Goal: Task Accomplishment & Management: Contribute content

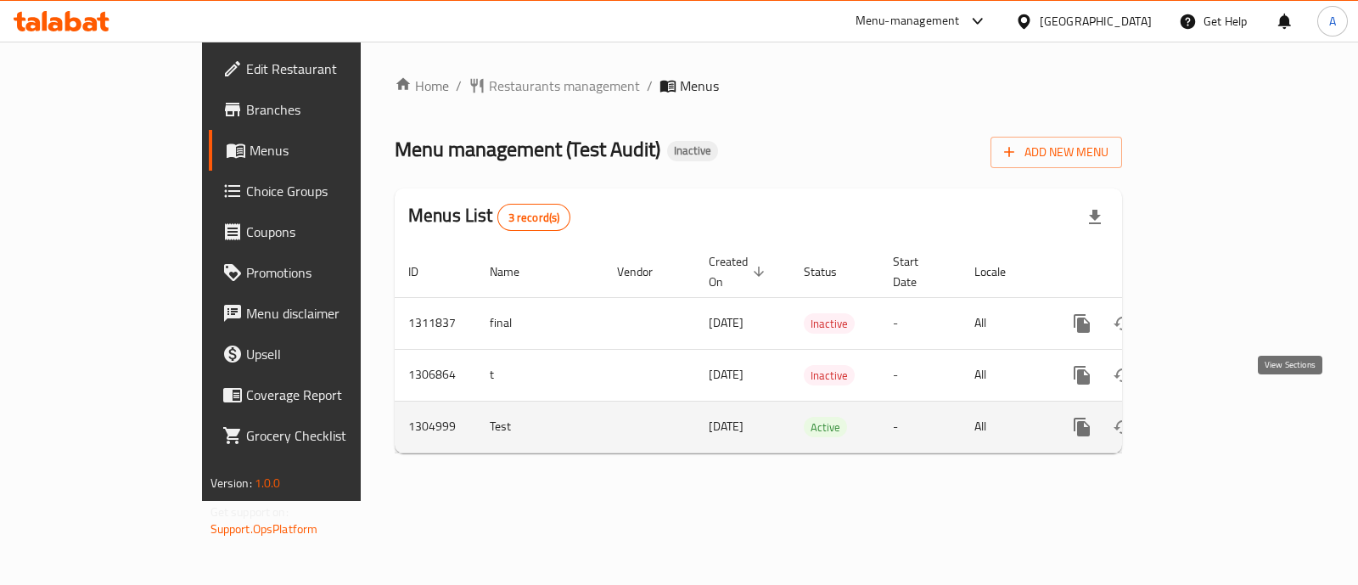
click at [1215, 417] on icon "enhanced table" at bounding box center [1204, 427] width 20 height 20
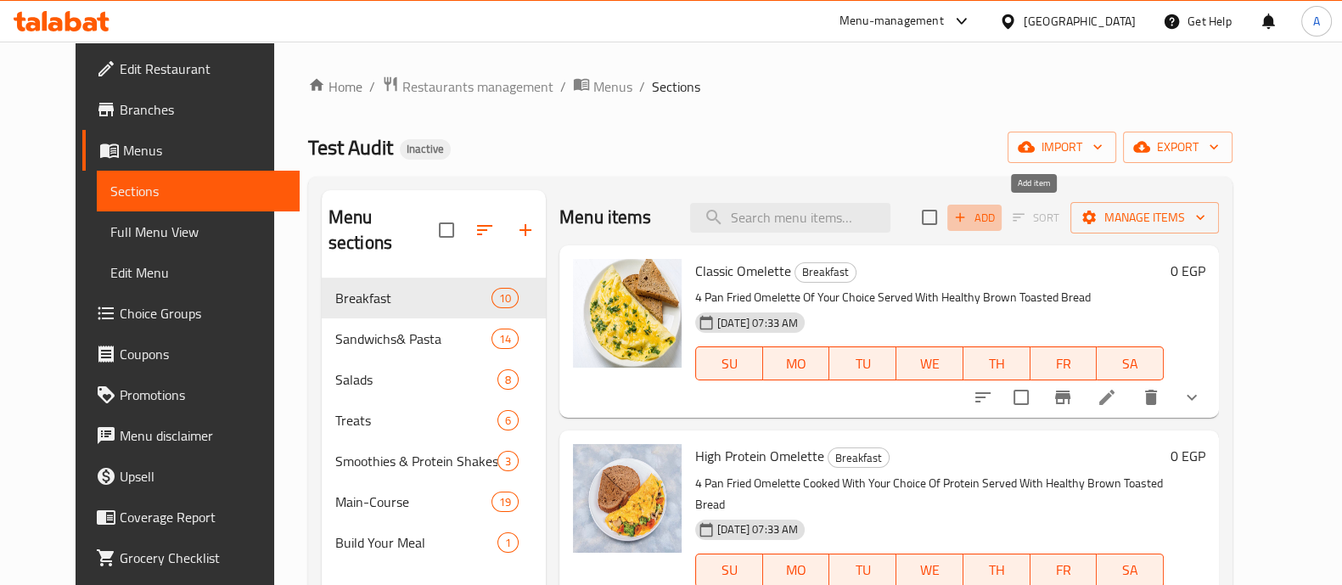
click at [998, 218] on span "Add" at bounding box center [975, 218] width 46 height 20
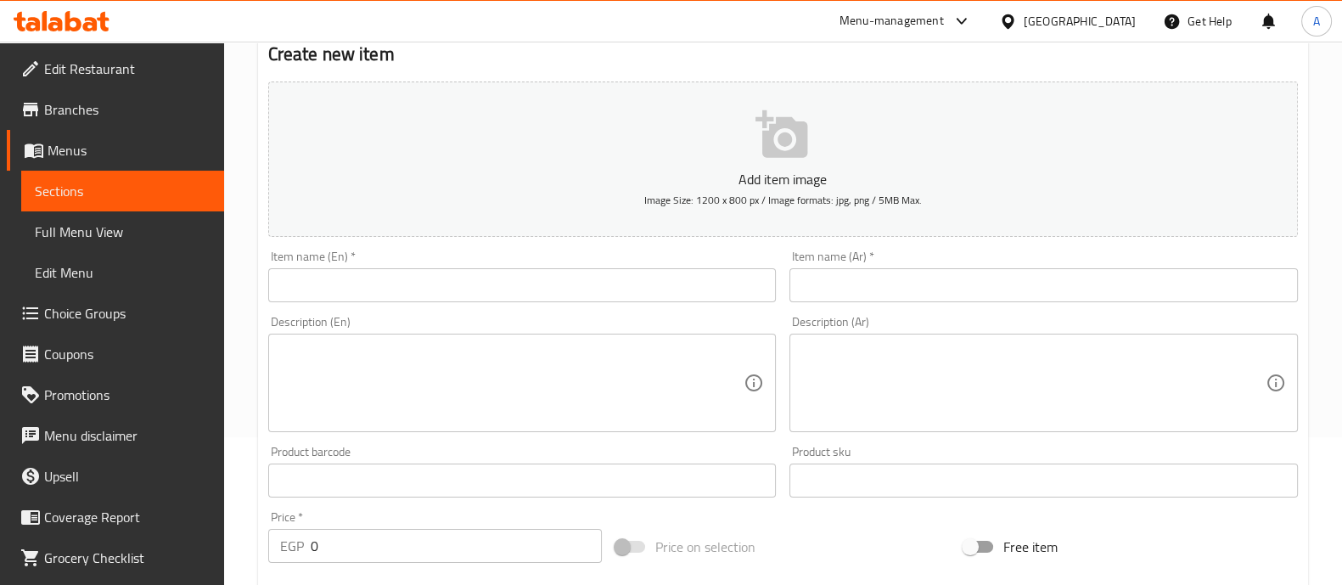
scroll to position [160, 0]
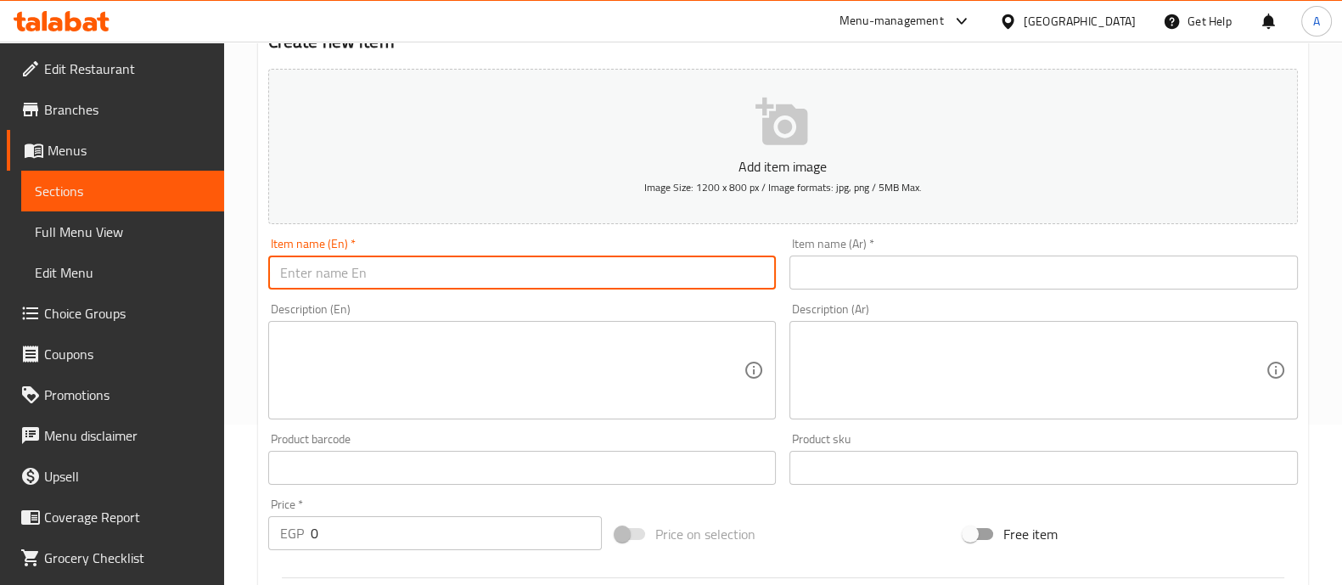
click at [426, 265] on input "text" at bounding box center [522, 273] width 509 height 34
click at [534, 275] on input "pizza rotti" at bounding box center [522, 273] width 509 height 34
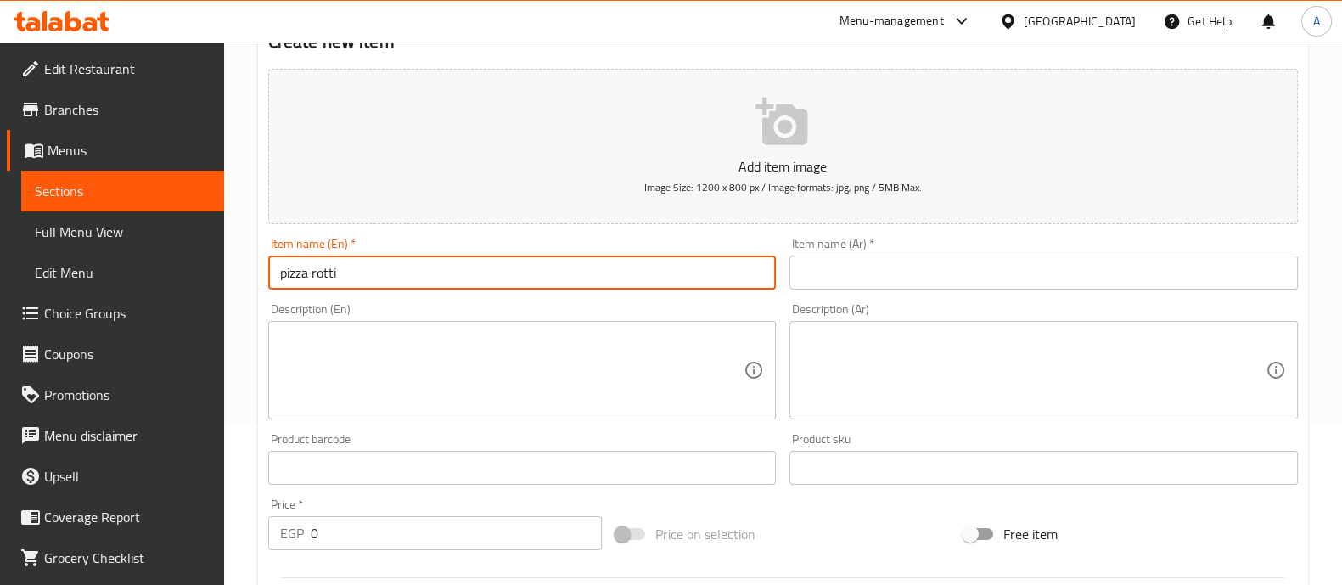
type input "pizza rotti"
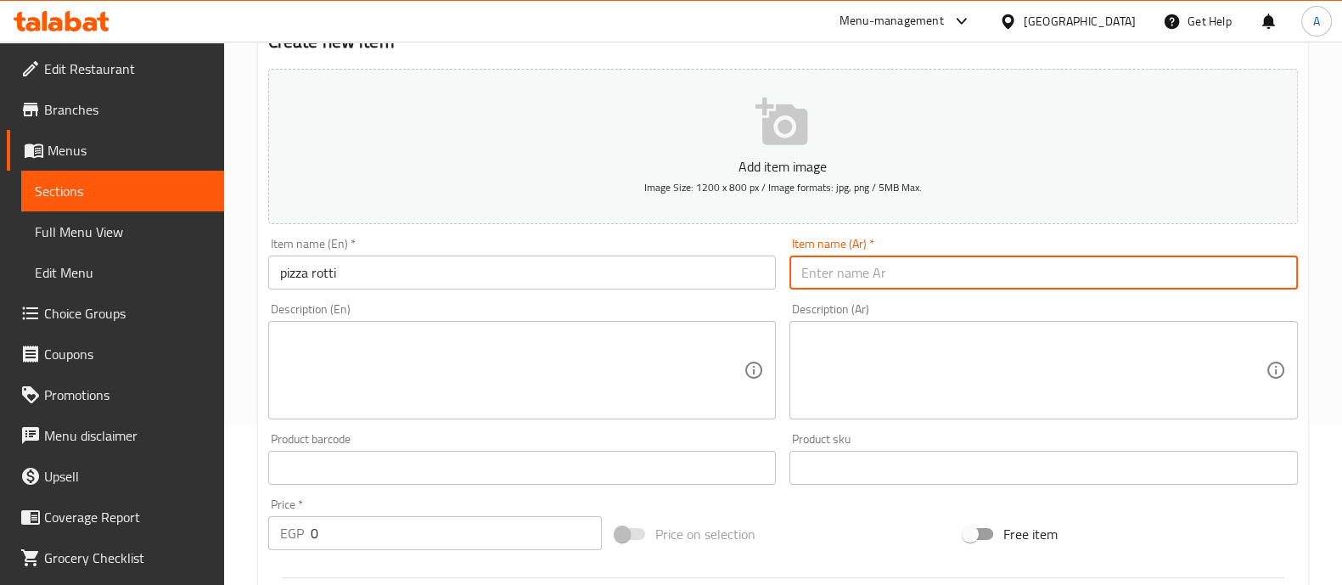
click at [844, 273] on input "text" at bounding box center [1044, 273] width 509 height 34
type input "f"
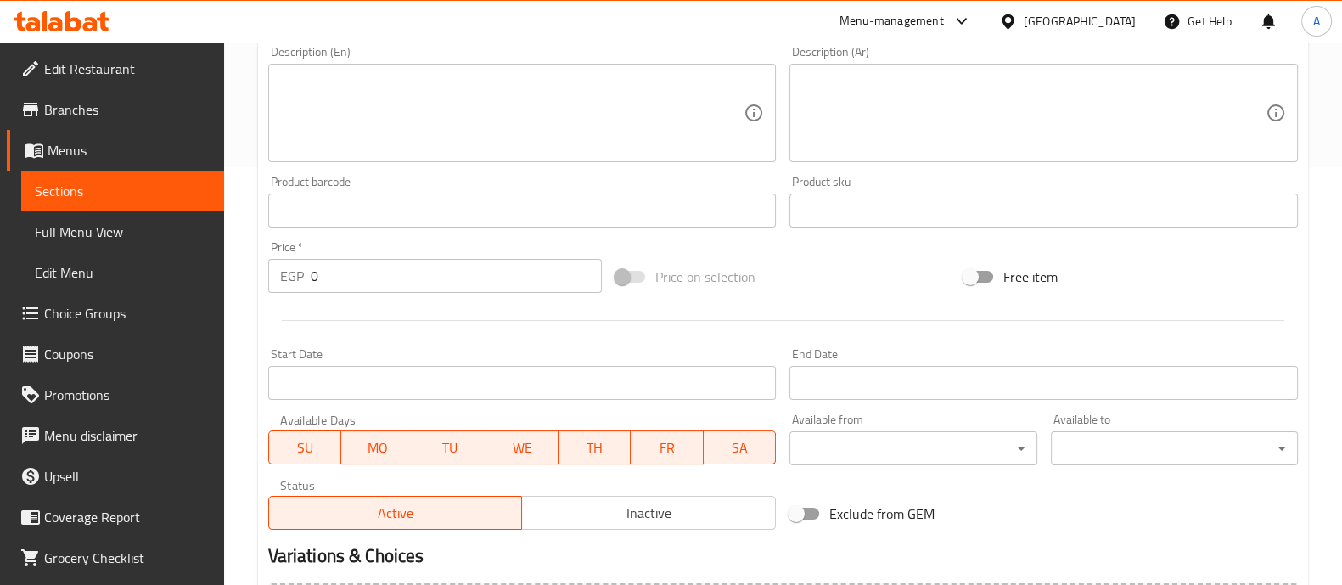
scroll to position [419, 0]
type input "[PERSON_NAME]"
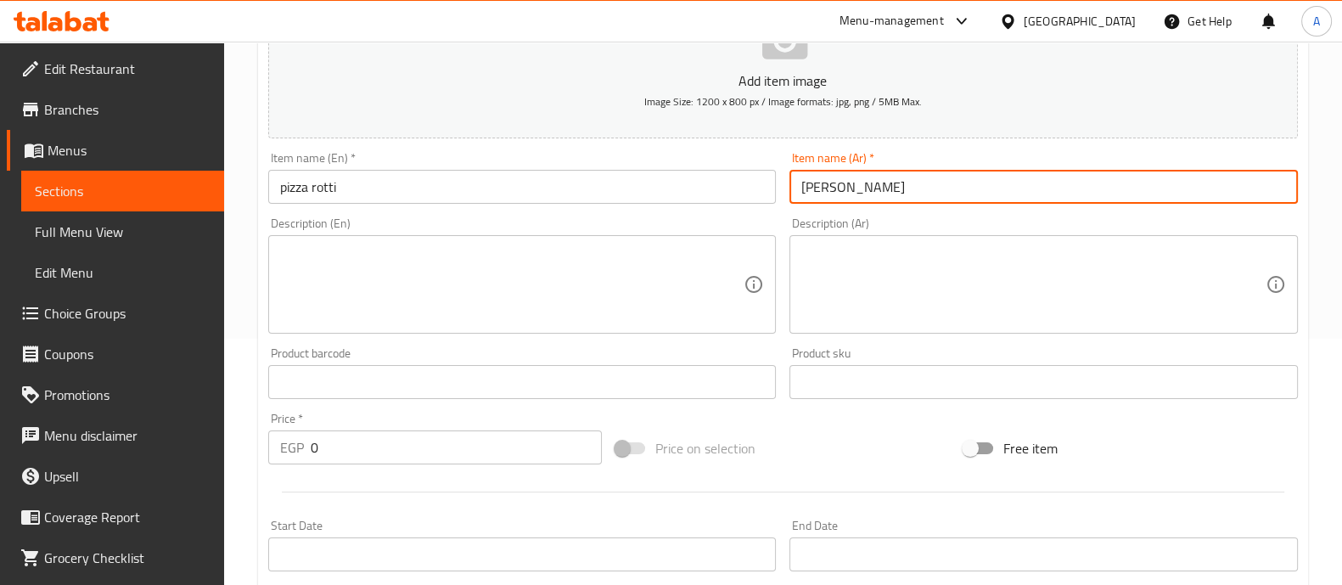
scroll to position [0, 0]
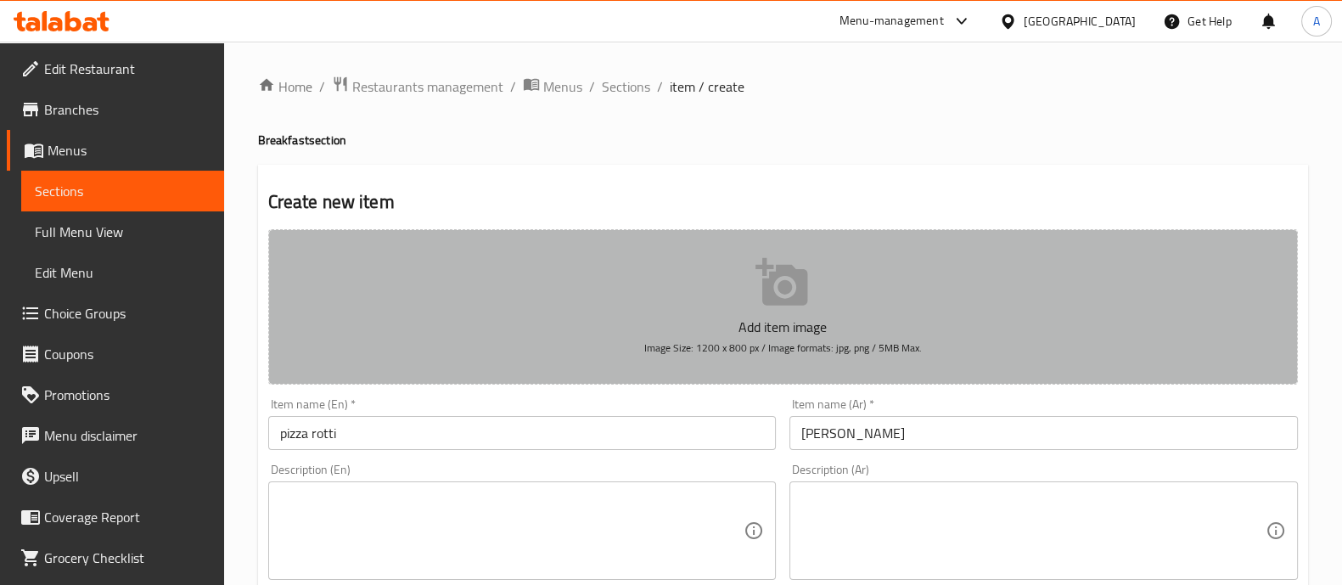
click at [746, 288] on button "Add item image Image Size: 1200 x 800 px / Image formats: jpg, png / 5MB Max." at bounding box center [783, 306] width 1030 height 155
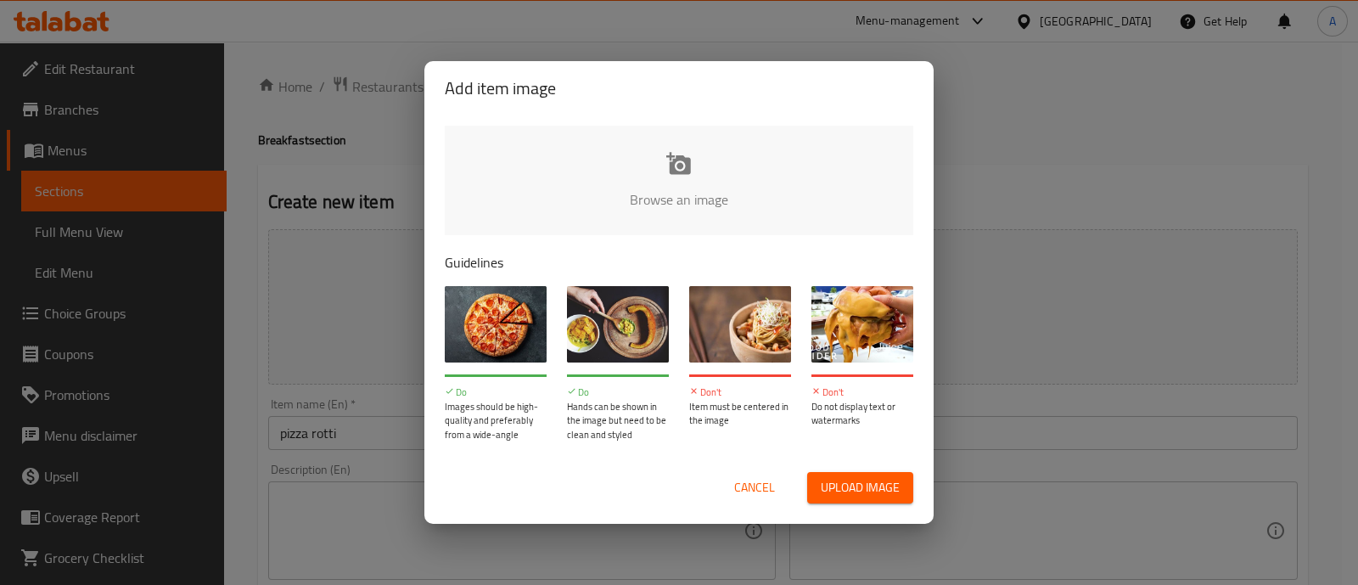
click at [658, 197] on input "file" at bounding box center [1253, 205] width 1616 height 159
click at [649, 206] on input "file" at bounding box center [1253, 205] width 1616 height 159
type input "C:\fakepath\pizza.png"
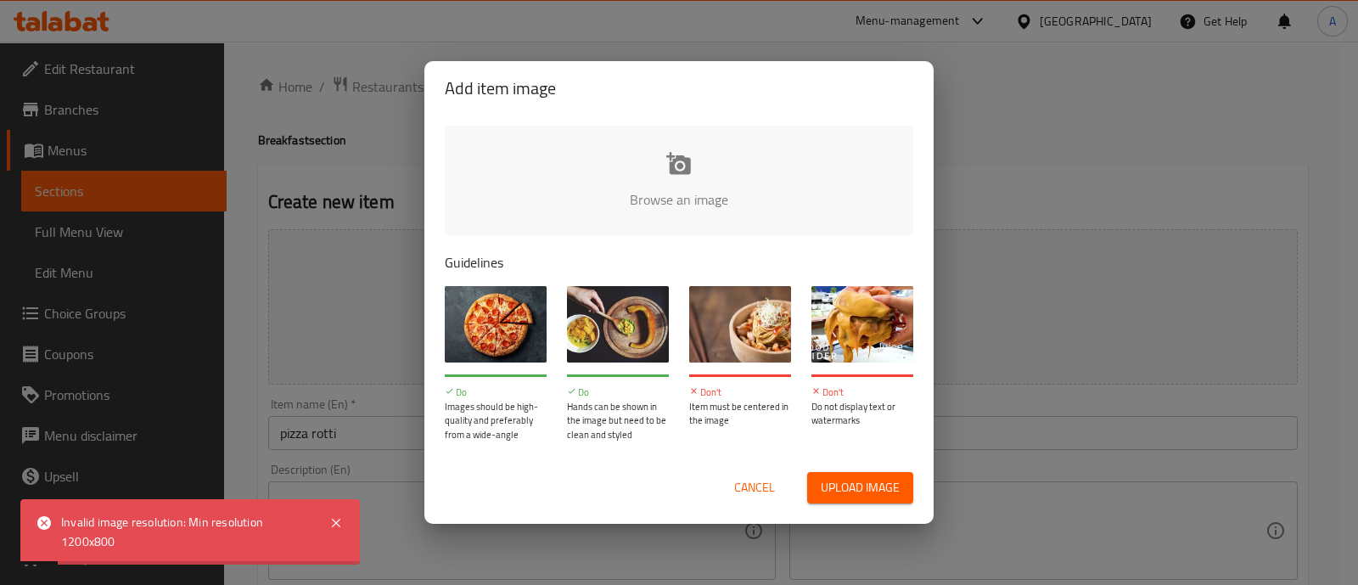
click at [242, 538] on div "Invalid image resolution: Min resolution 1200x800" at bounding box center [186, 532] width 251 height 38
click at [40, 524] on icon at bounding box center [44, 523] width 14 height 14
click at [696, 188] on input "file" at bounding box center [1253, 205] width 1616 height 159
click at [334, 527] on icon at bounding box center [336, 523] width 20 height 20
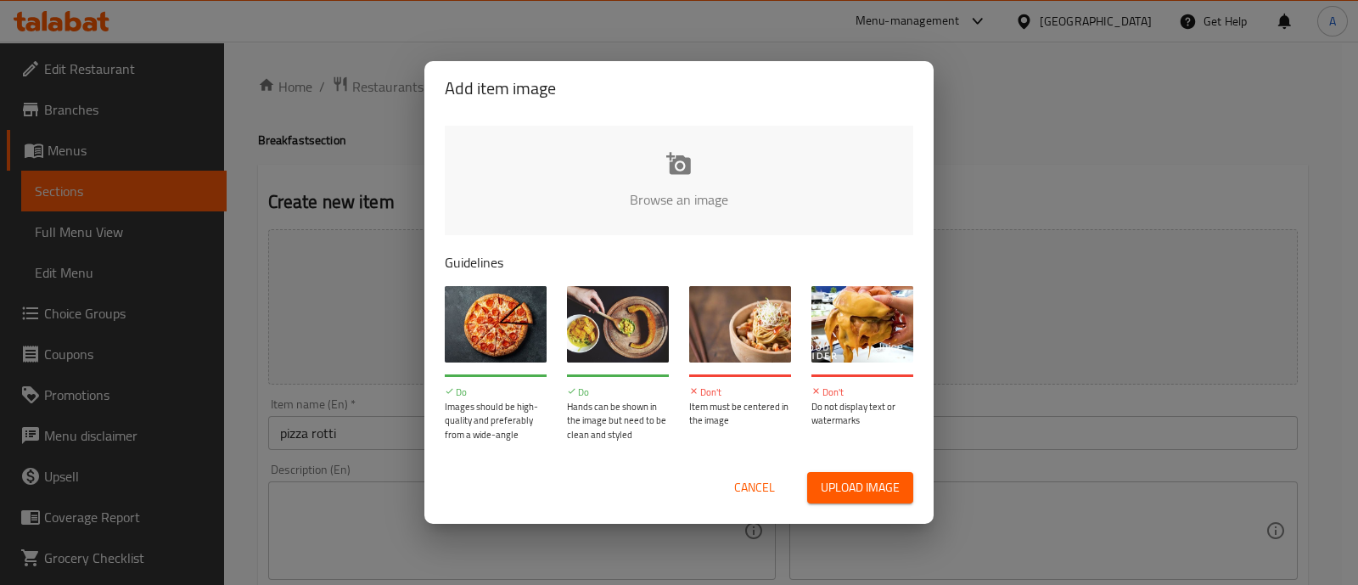
click at [656, 145] on input "file" at bounding box center [1253, 205] width 1616 height 159
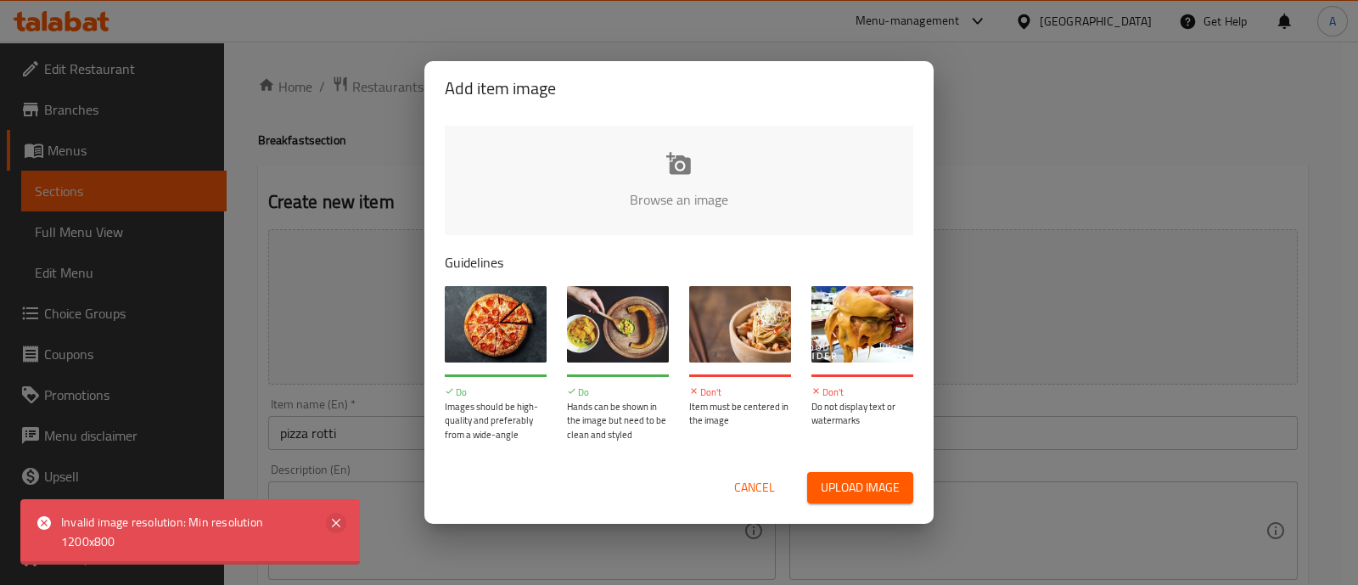
click at [331, 523] on icon at bounding box center [336, 523] width 20 height 20
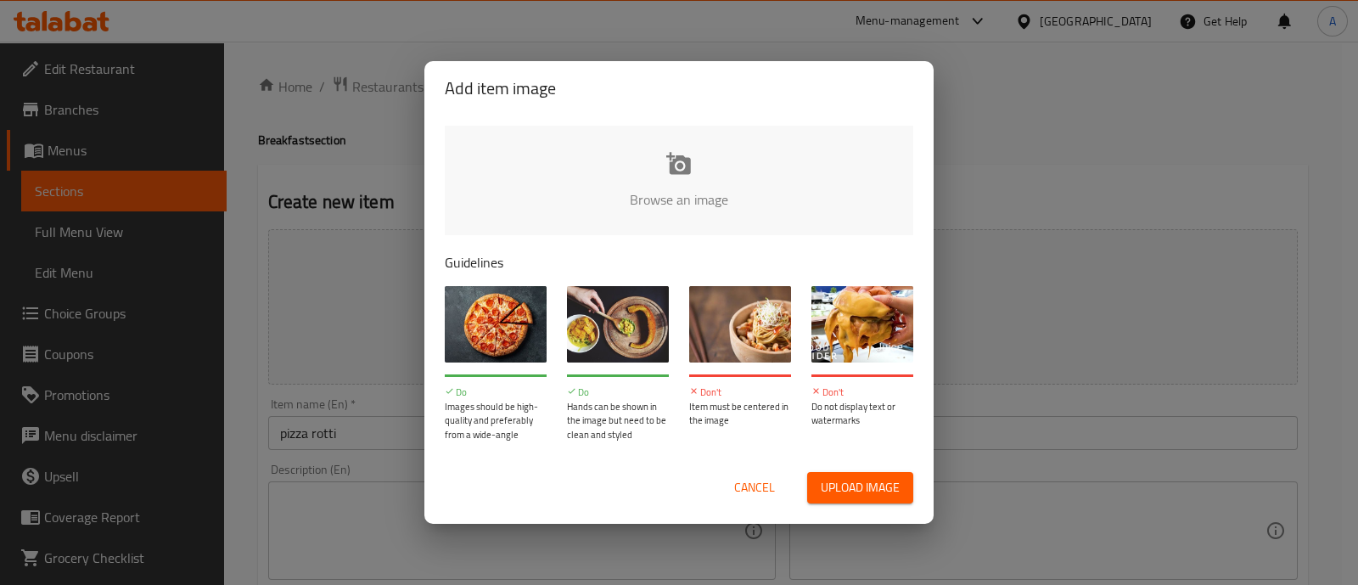
click at [683, 171] on input "file" at bounding box center [1253, 205] width 1616 height 159
type input "C:\fakepath\pizza.jpg"
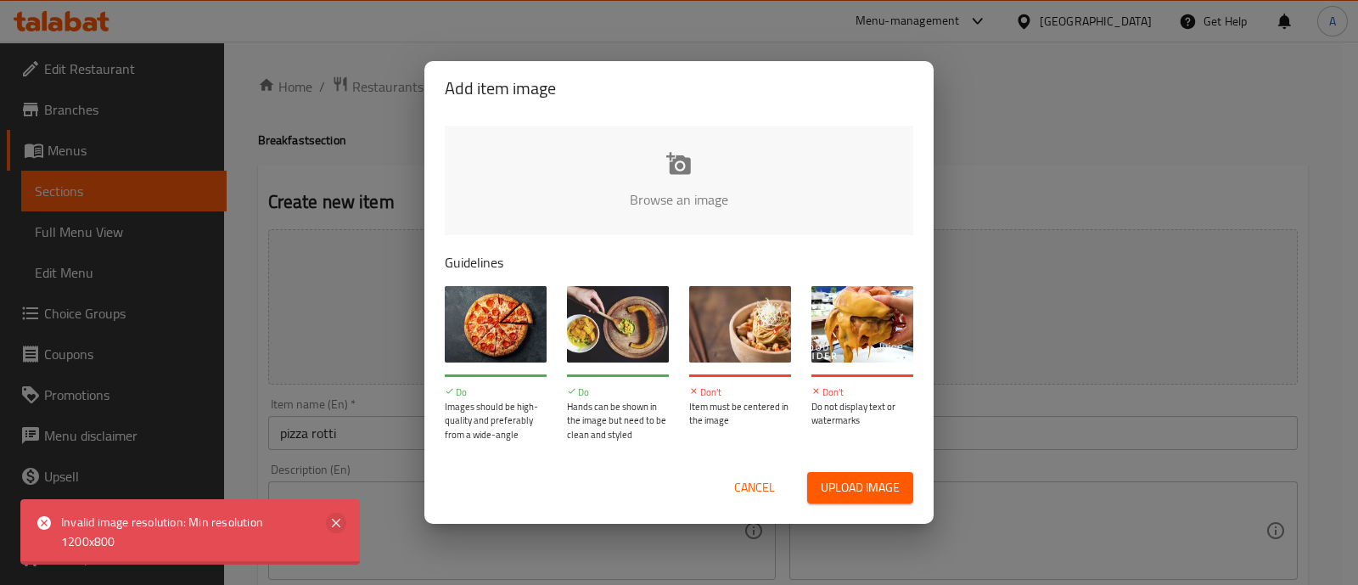
click at [337, 526] on icon at bounding box center [336, 523] width 20 height 20
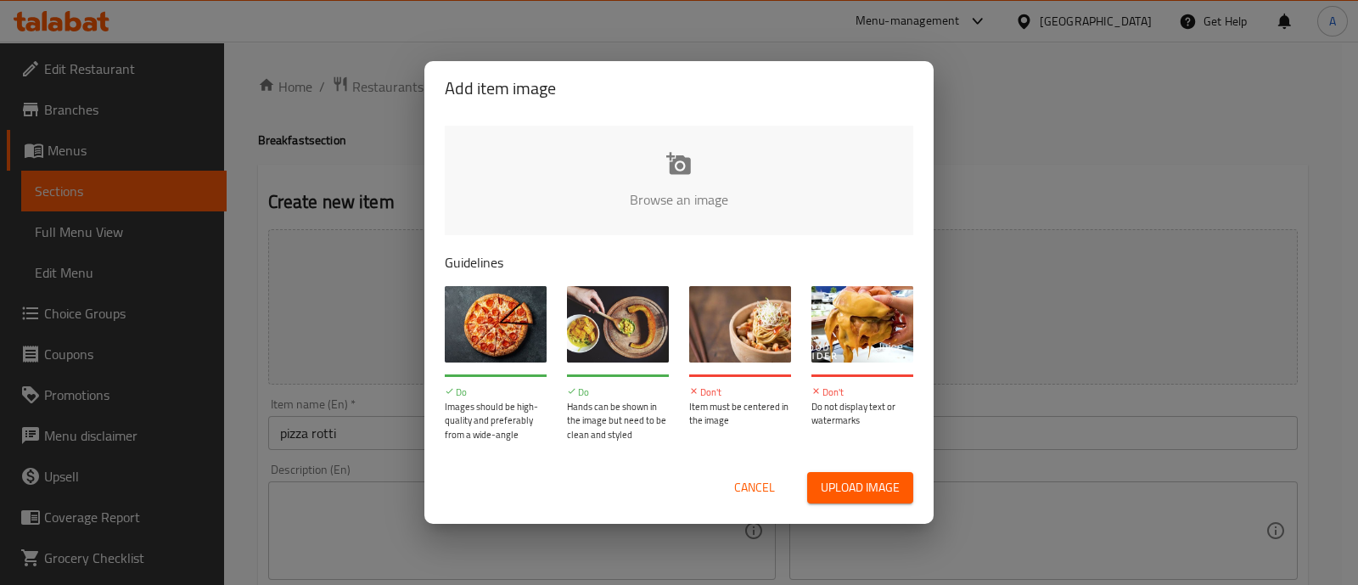
click at [717, 154] on input "file" at bounding box center [1253, 205] width 1616 height 159
click at [751, 491] on span "Cancel" at bounding box center [754, 487] width 41 height 21
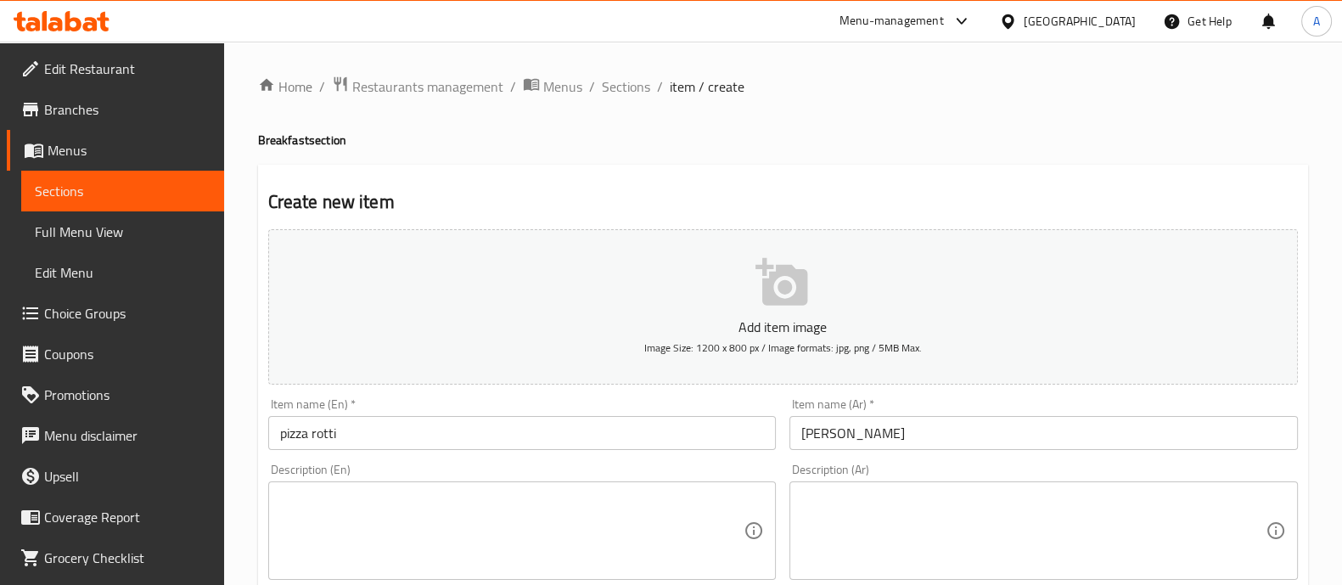
click at [768, 244] on button "Add item image Image Size: 1200 x 800 px / Image formats: jpg, png / 5MB Max." at bounding box center [783, 306] width 1030 height 155
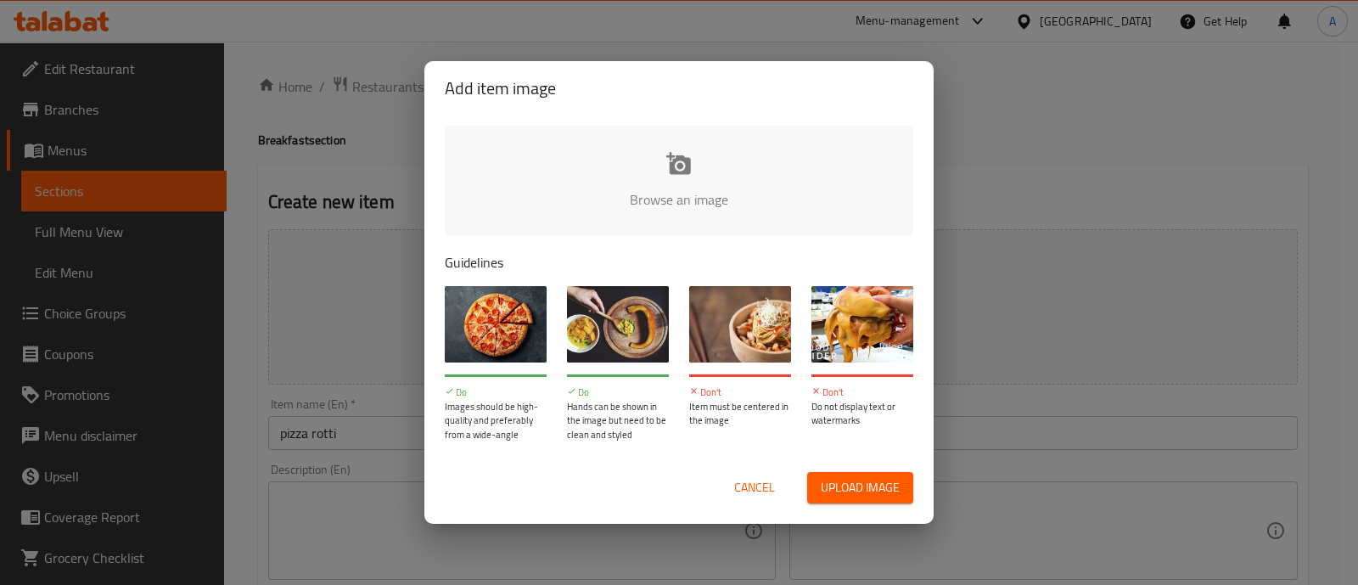
click at [609, 180] on input "file" at bounding box center [1253, 205] width 1616 height 159
type input "C:\fakepath\petz.jpg"
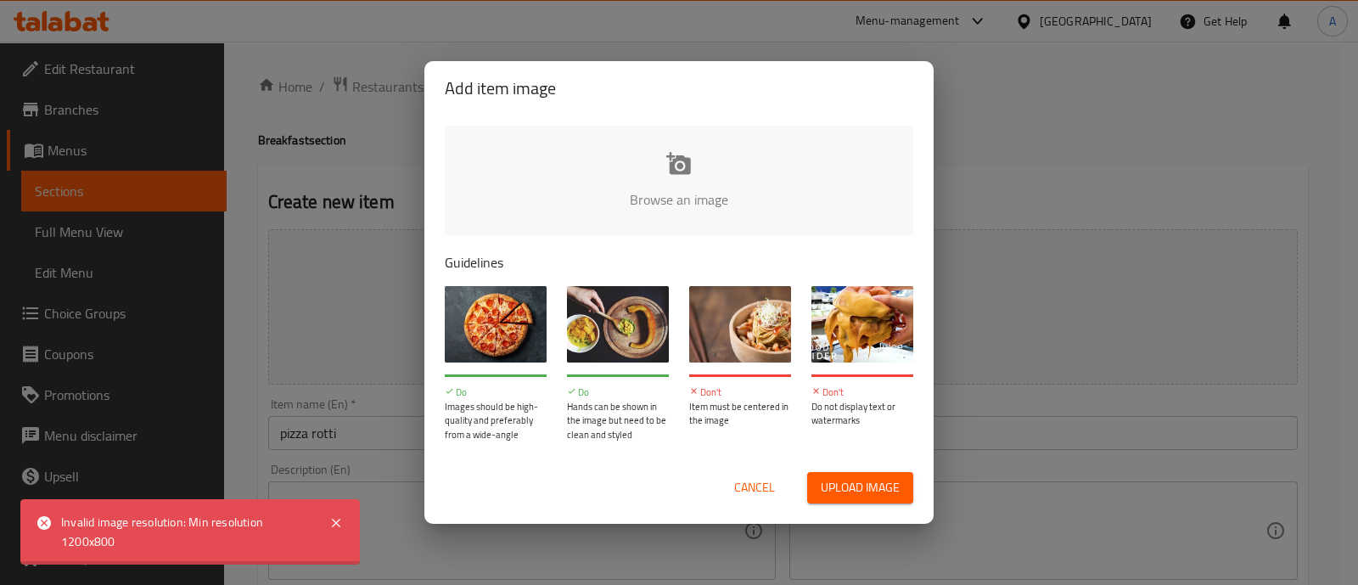
click at [695, 172] on input "file" at bounding box center [1253, 205] width 1616 height 159
click at [683, 163] on input "file" at bounding box center [1253, 205] width 1616 height 159
type input "C:\fakepath\Gemini_Generated_Image_enfpeeenfpeeenfp.png"
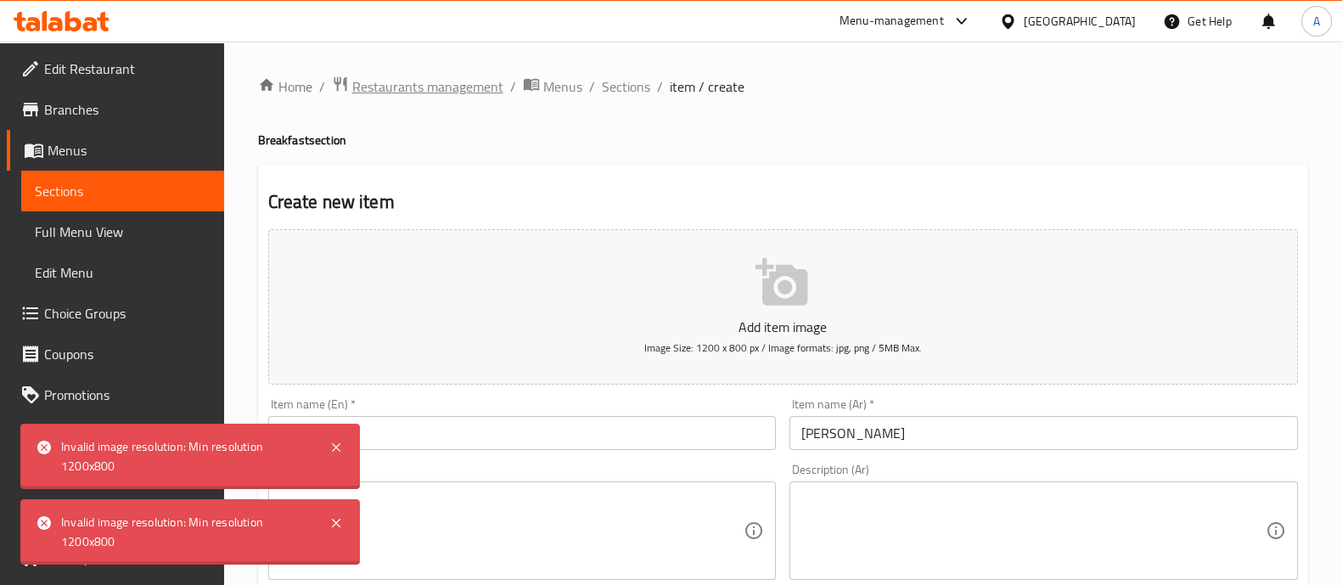
click at [470, 87] on span "Restaurants management" at bounding box center [427, 86] width 151 height 20
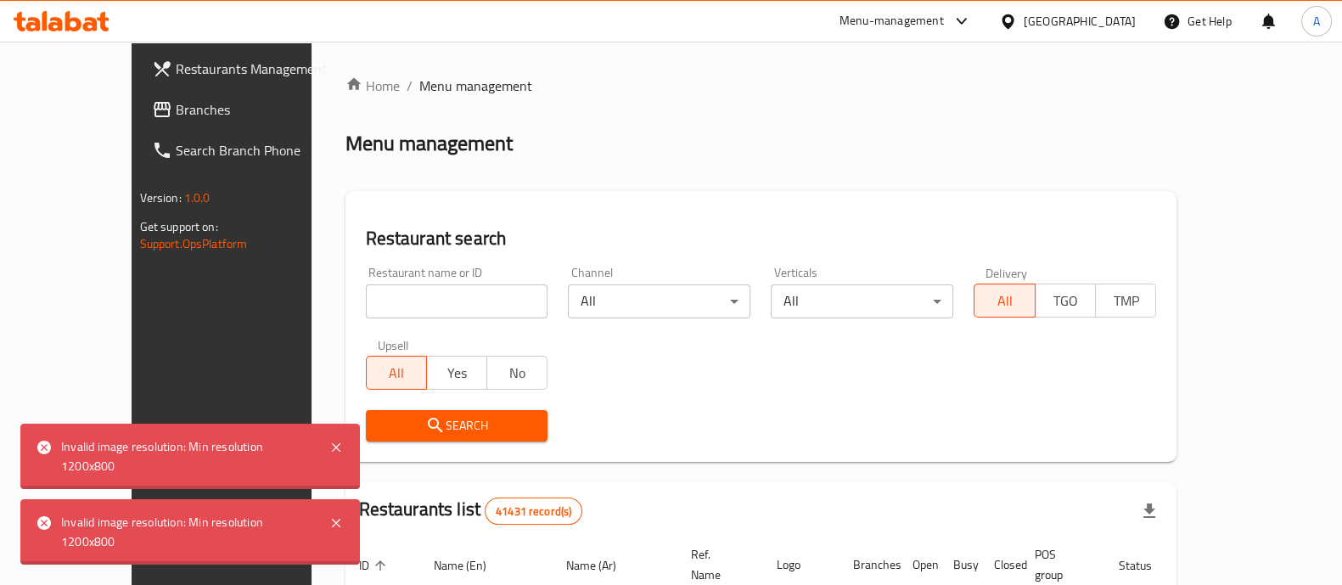
scroll to position [683, 0]
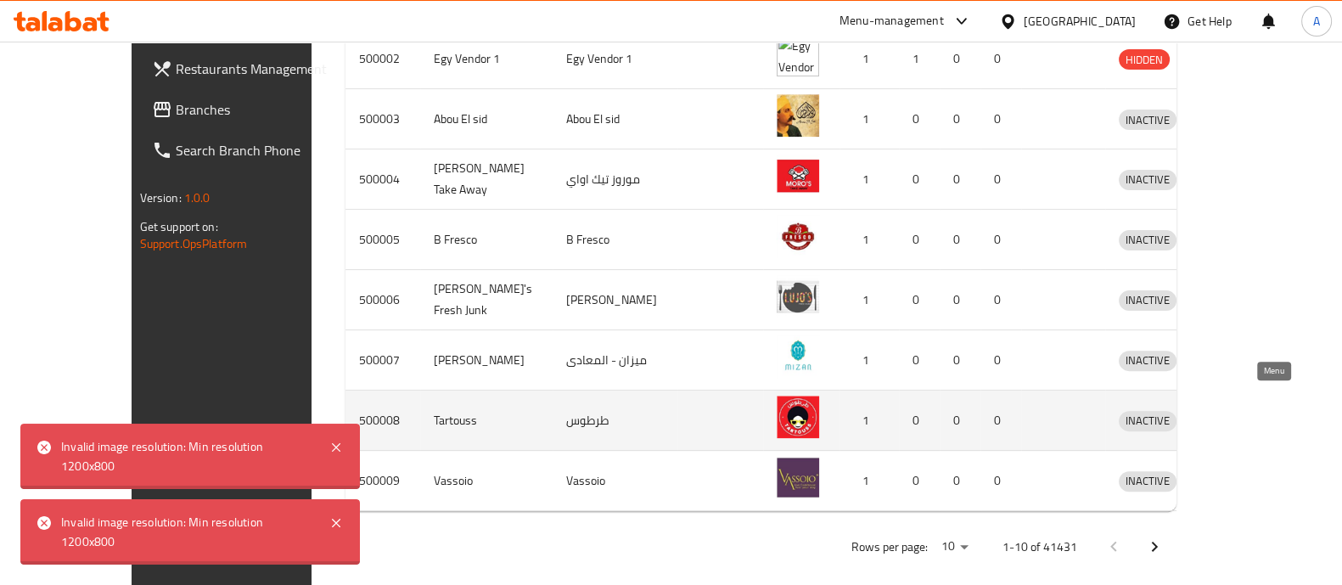
click at [1228, 418] on icon "enhanced table" at bounding box center [1225, 421] width 6 height 7
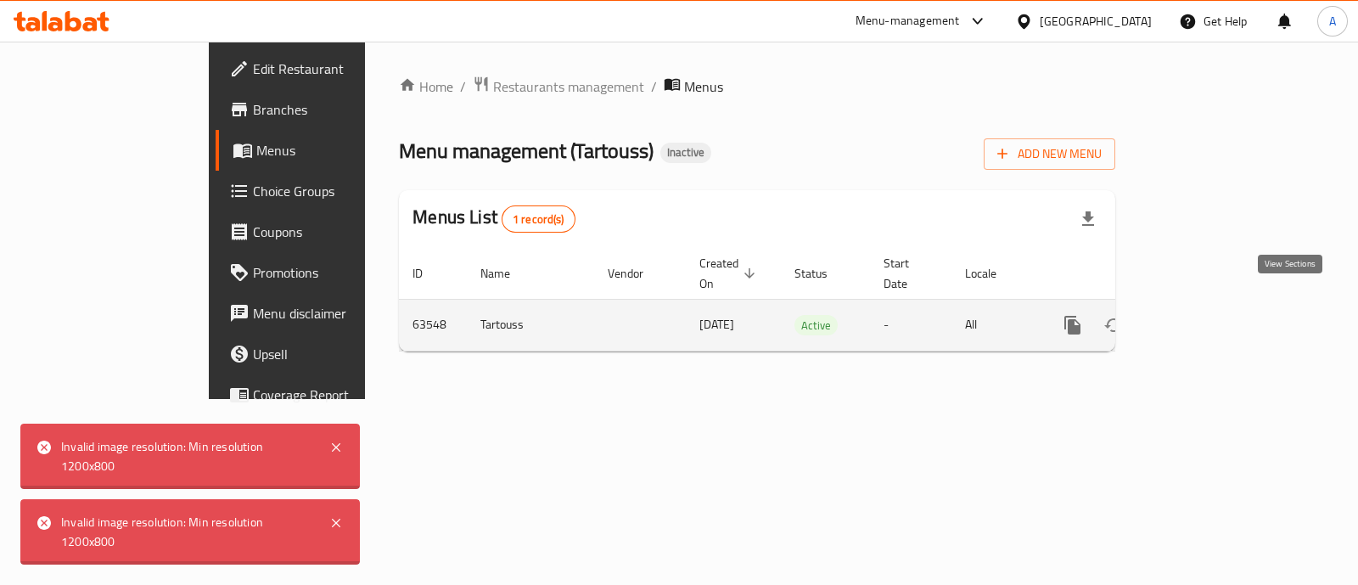
click at [1206, 315] on icon "enhanced table" at bounding box center [1195, 325] width 20 height 20
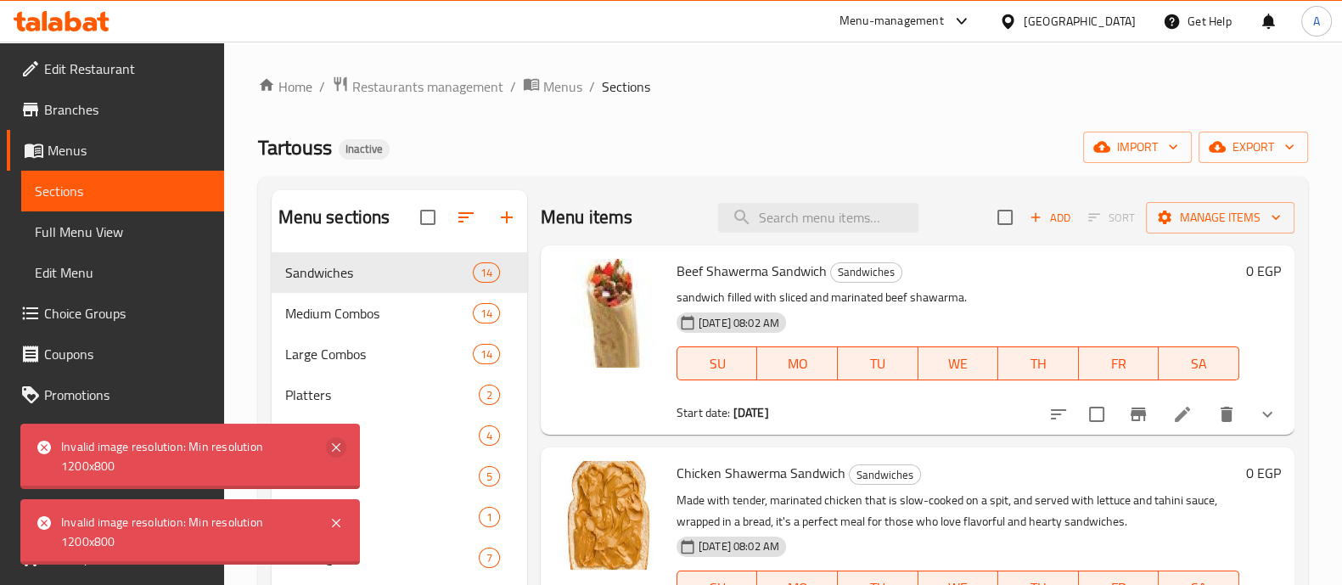
click at [344, 440] on icon at bounding box center [336, 447] width 20 height 20
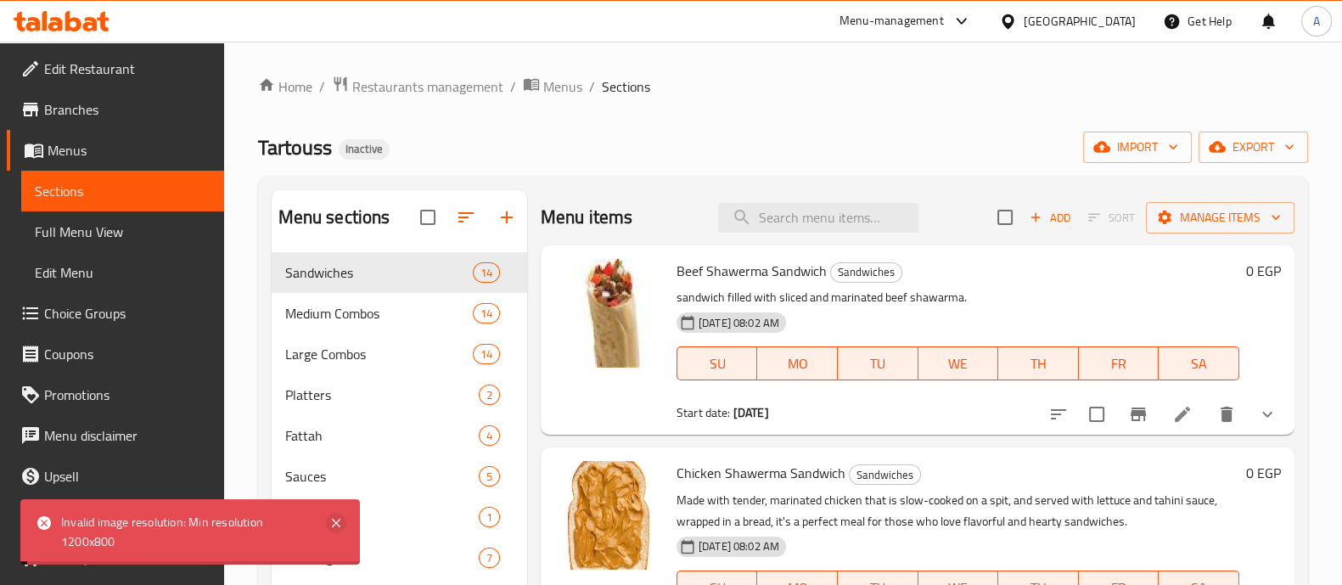
click at [340, 528] on icon at bounding box center [336, 523] width 20 height 20
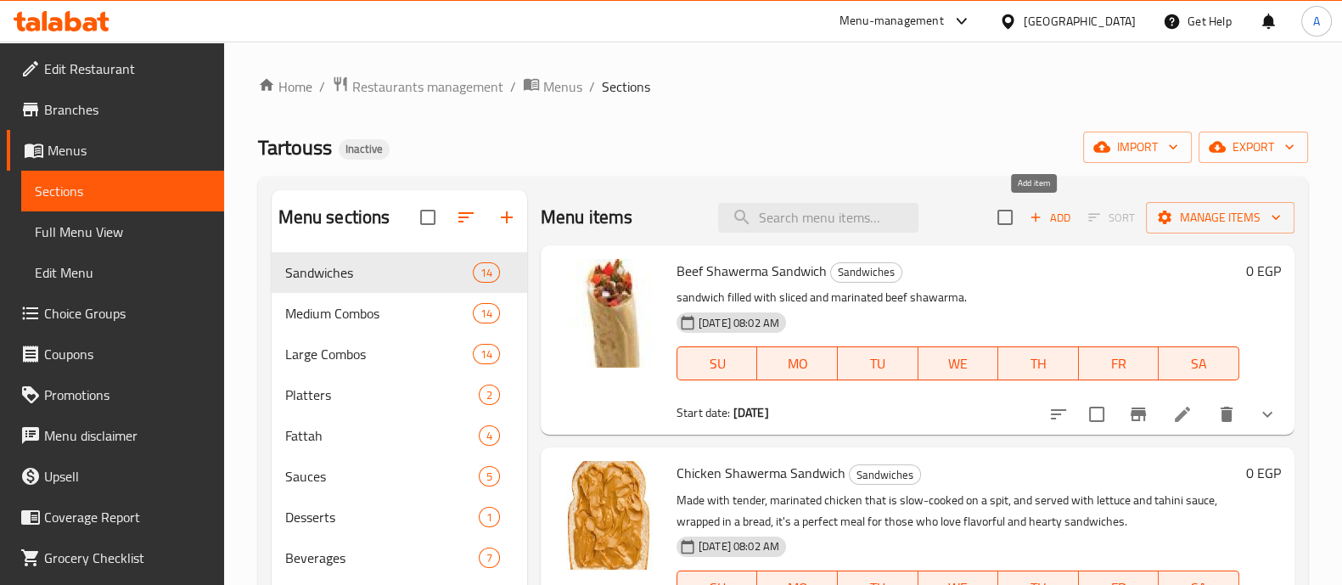
click at [1046, 219] on span "Add" at bounding box center [1050, 218] width 46 height 20
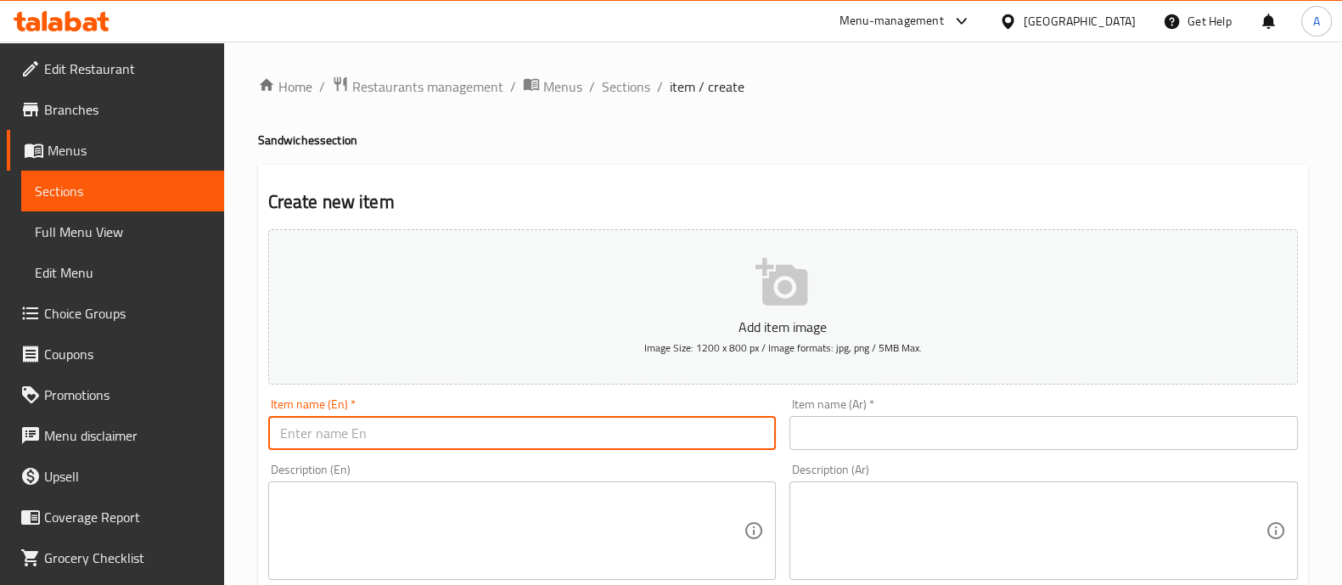
click at [433, 430] on input "text" at bounding box center [522, 433] width 509 height 34
type input "test"
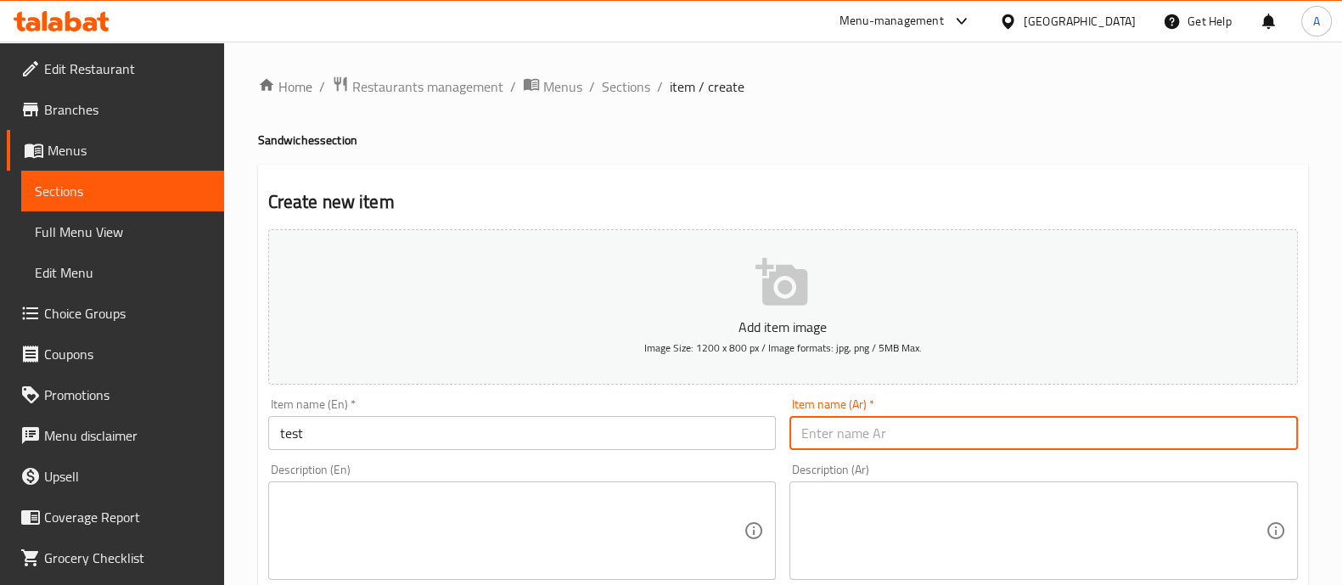
click at [888, 426] on input "text" at bounding box center [1044, 433] width 509 height 34
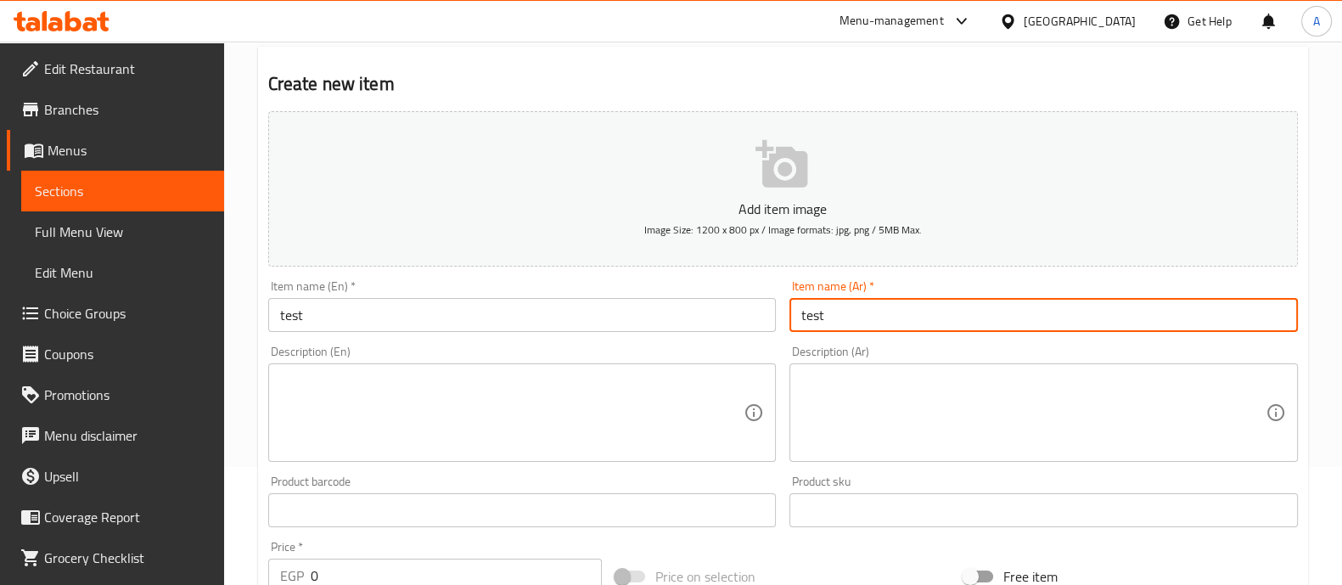
scroll to position [128, 0]
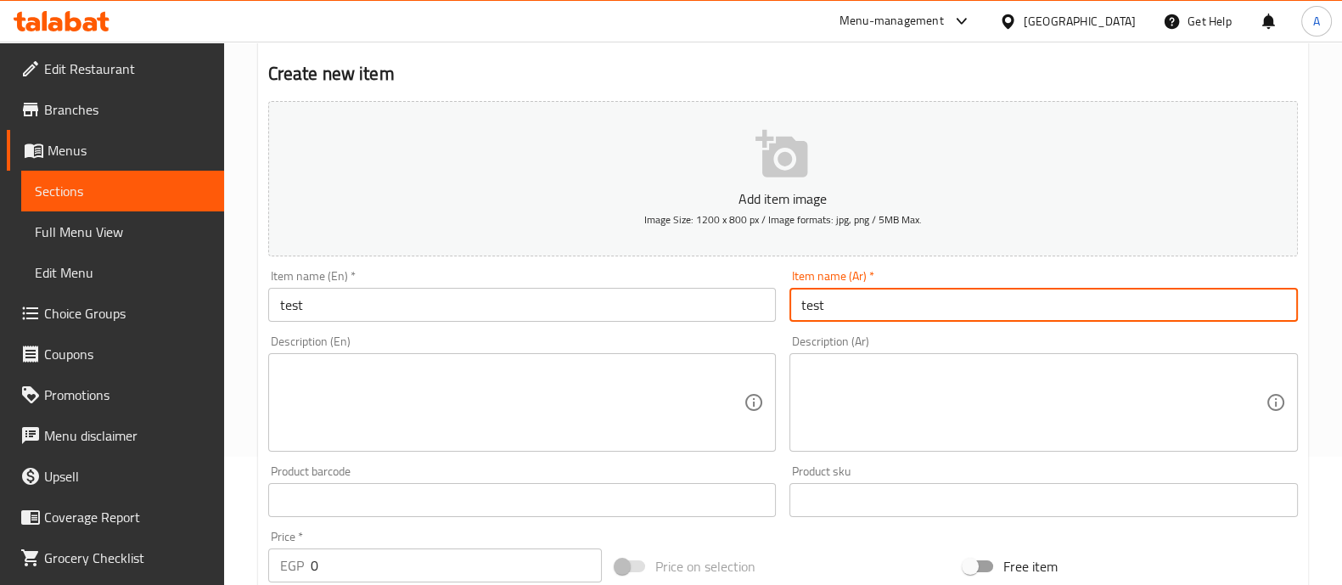
type input "test"
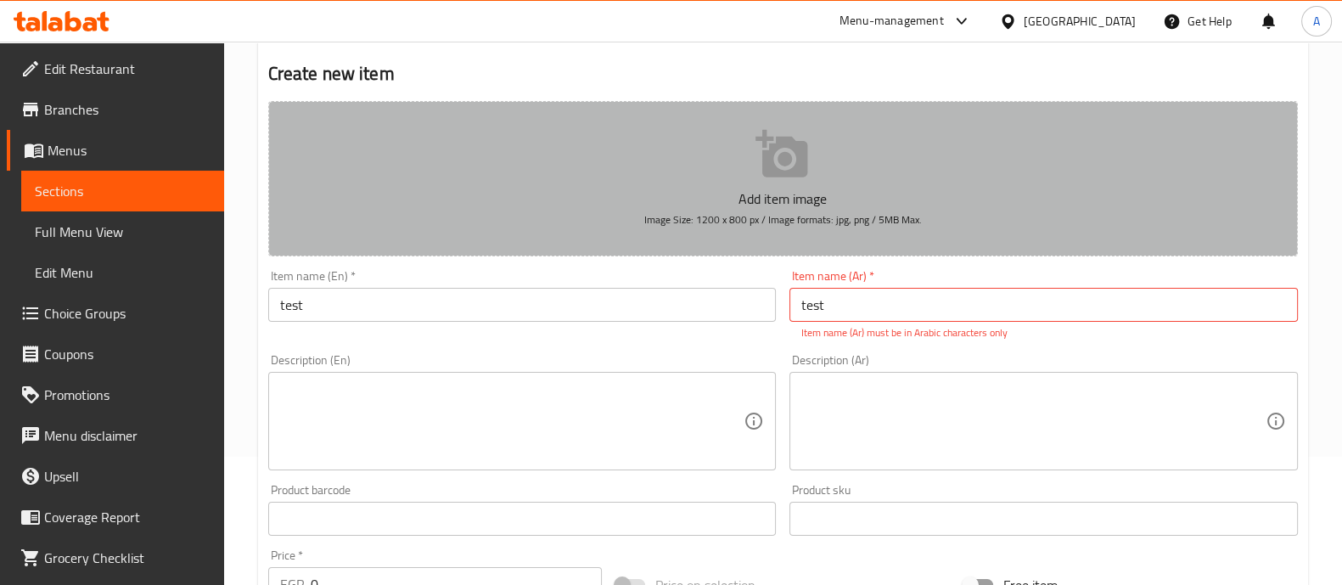
click at [756, 182] on button "Add item image Image Size: 1200 x 800 px / Image formats: jpg, png / 5MB Max." at bounding box center [783, 178] width 1030 height 155
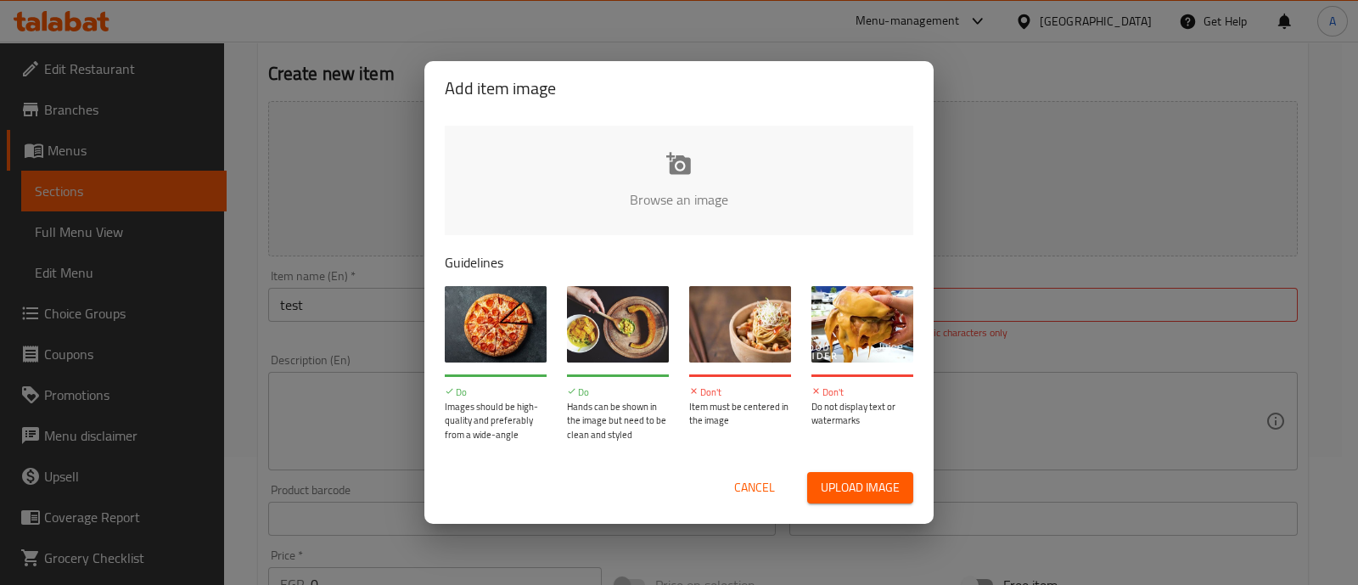
click at [646, 183] on input "file" at bounding box center [1253, 205] width 1616 height 159
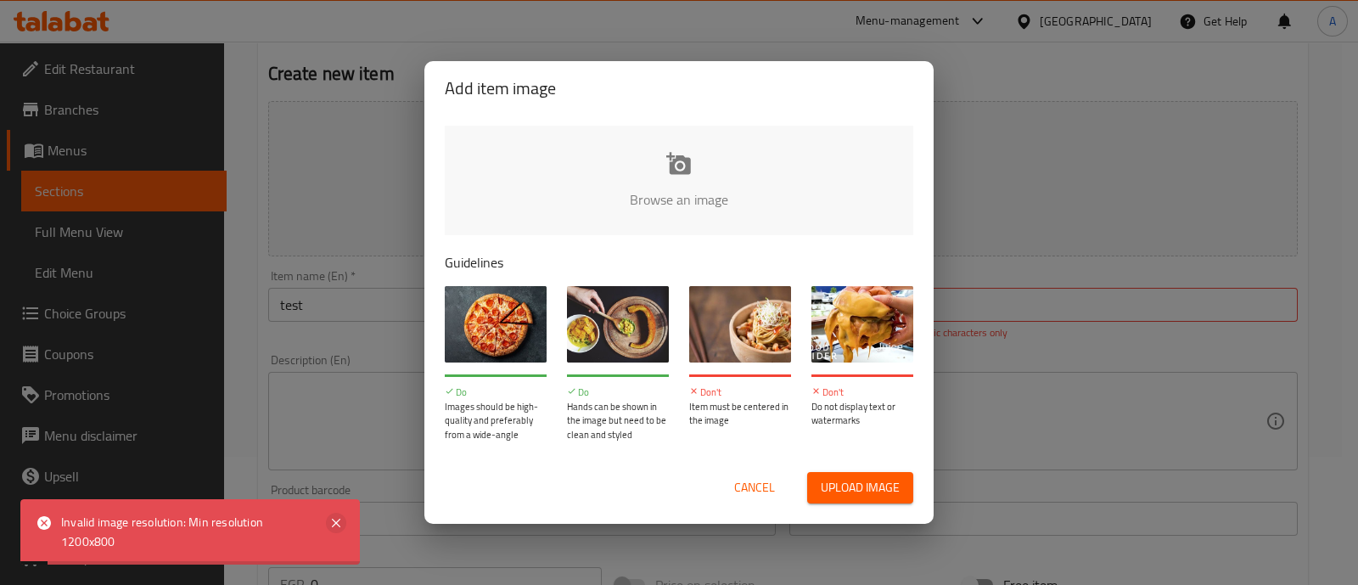
click at [333, 520] on icon at bounding box center [336, 523] width 8 height 8
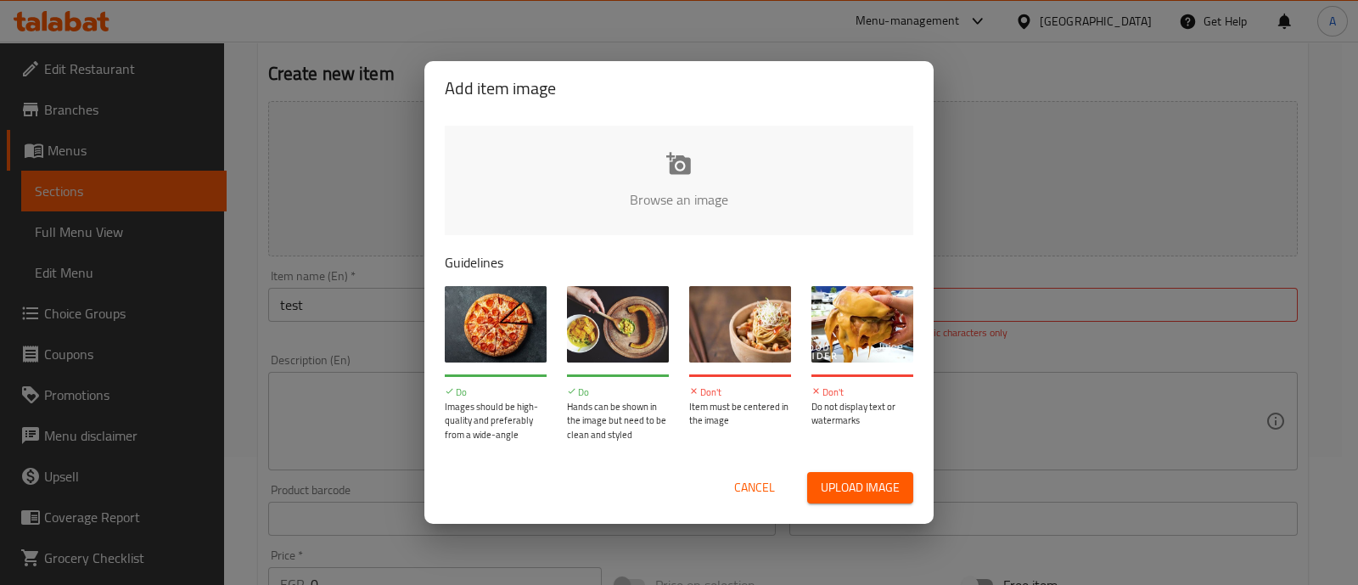
click at [672, 174] on input "file" at bounding box center [1253, 205] width 1616 height 159
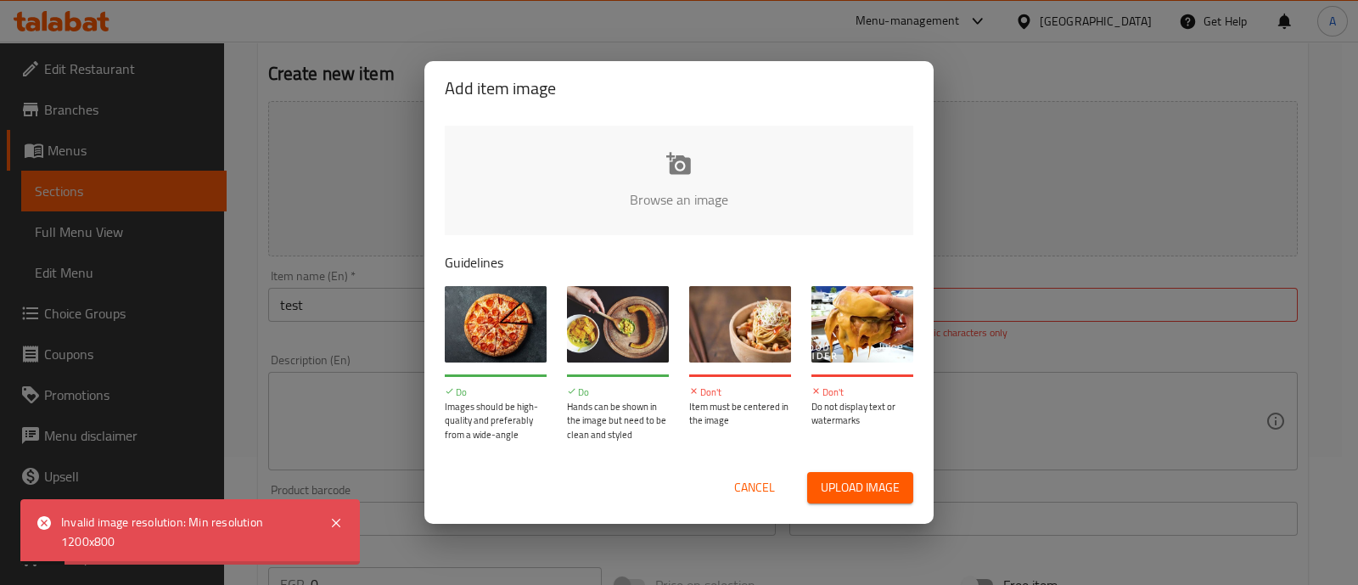
click at [42, 520] on icon at bounding box center [44, 523] width 14 height 14
click at [331, 520] on icon at bounding box center [336, 523] width 20 height 20
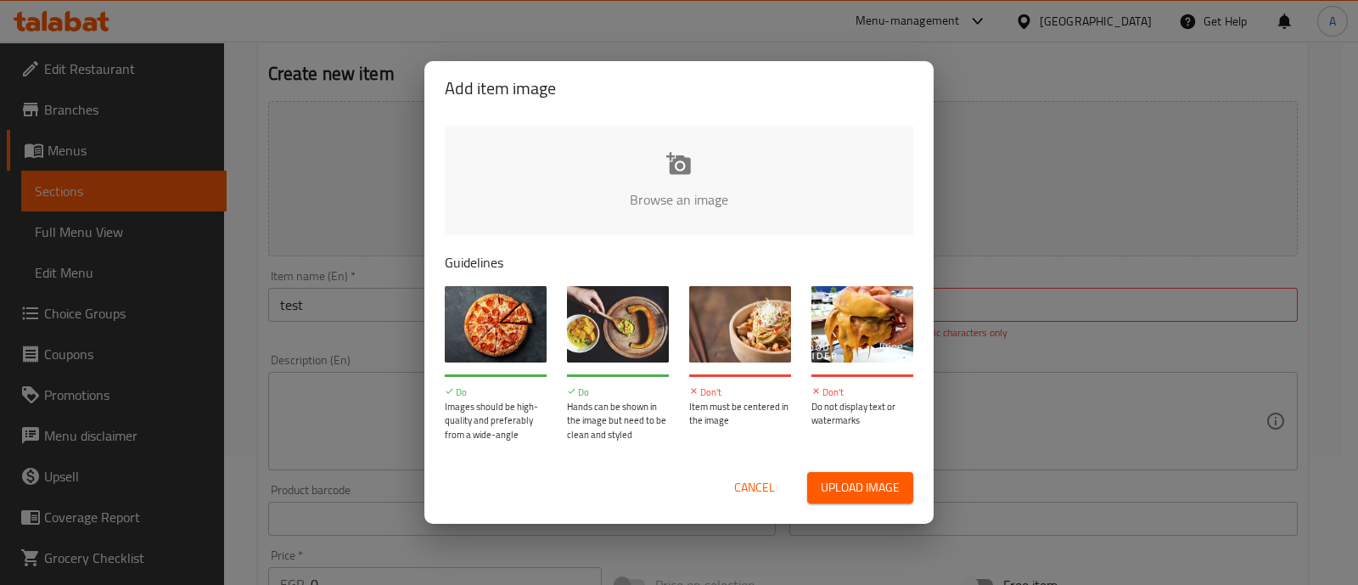
click at [666, 170] on input "file" at bounding box center [1253, 205] width 1616 height 159
type input "C:\fakepath\Gemini_Generated_Image_bn4doabn4doabn4d.png"
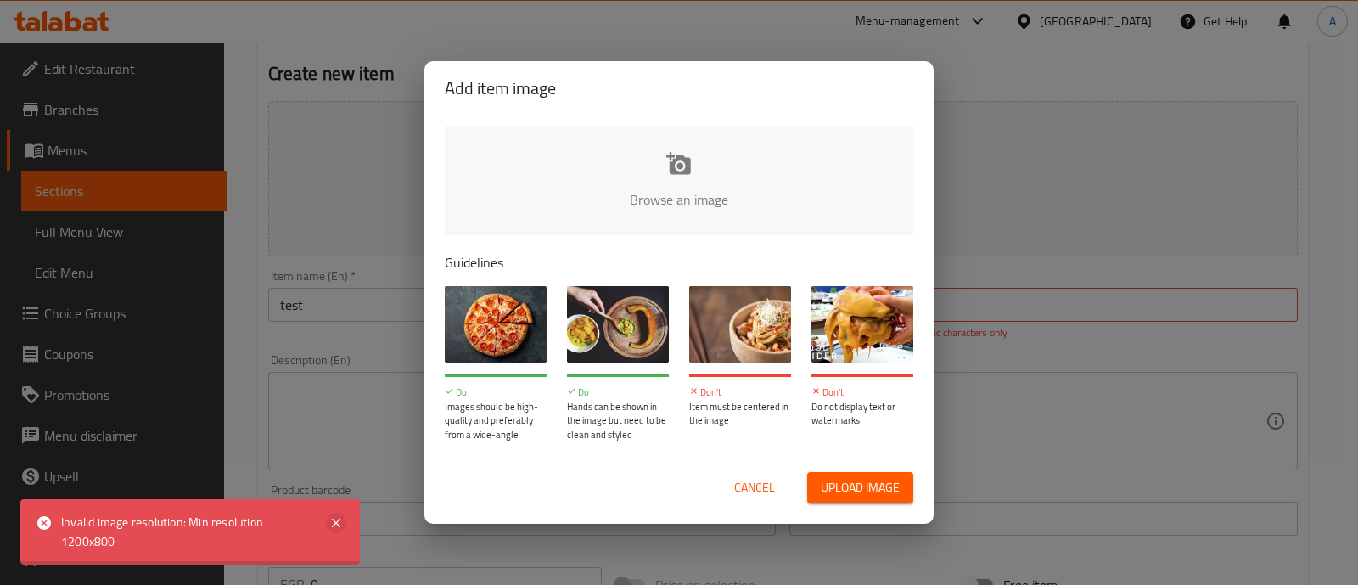
click at [328, 524] on icon at bounding box center [336, 523] width 20 height 20
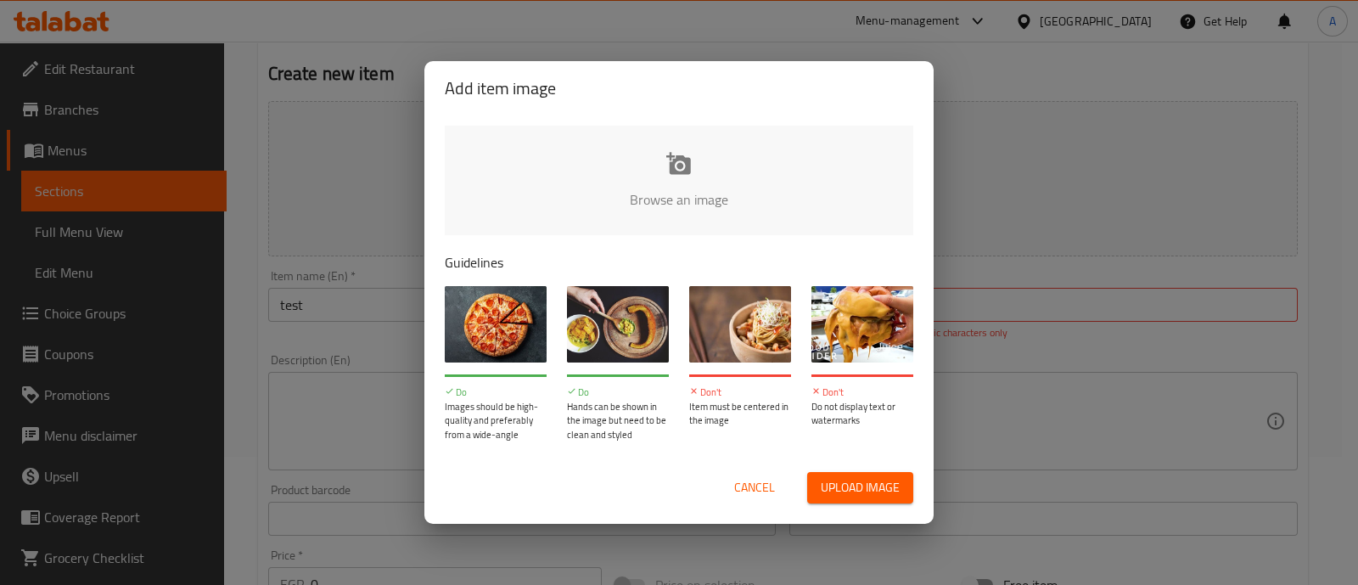
click at [1009, 176] on div "Add item image Browse an image Guidelines Do Images should be high-quality and …" at bounding box center [679, 292] width 1358 height 585
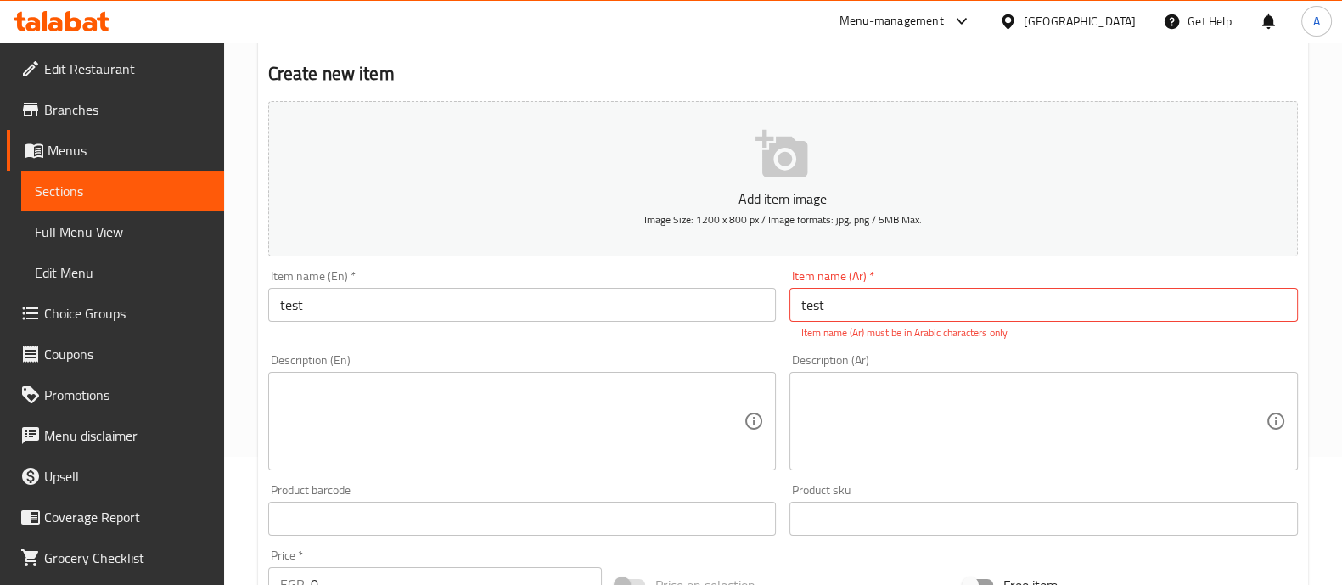
click at [574, 435] on textarea at bounding box center [512, 421] width 464 height 81
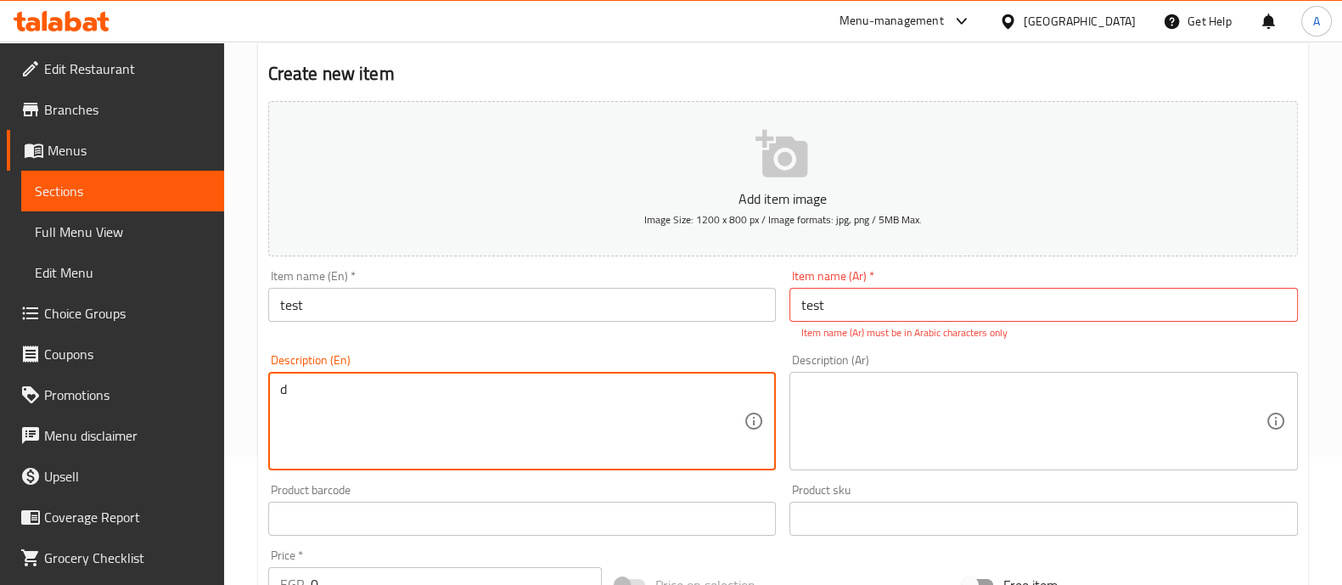
type textarea "d"
type textarea "ss"
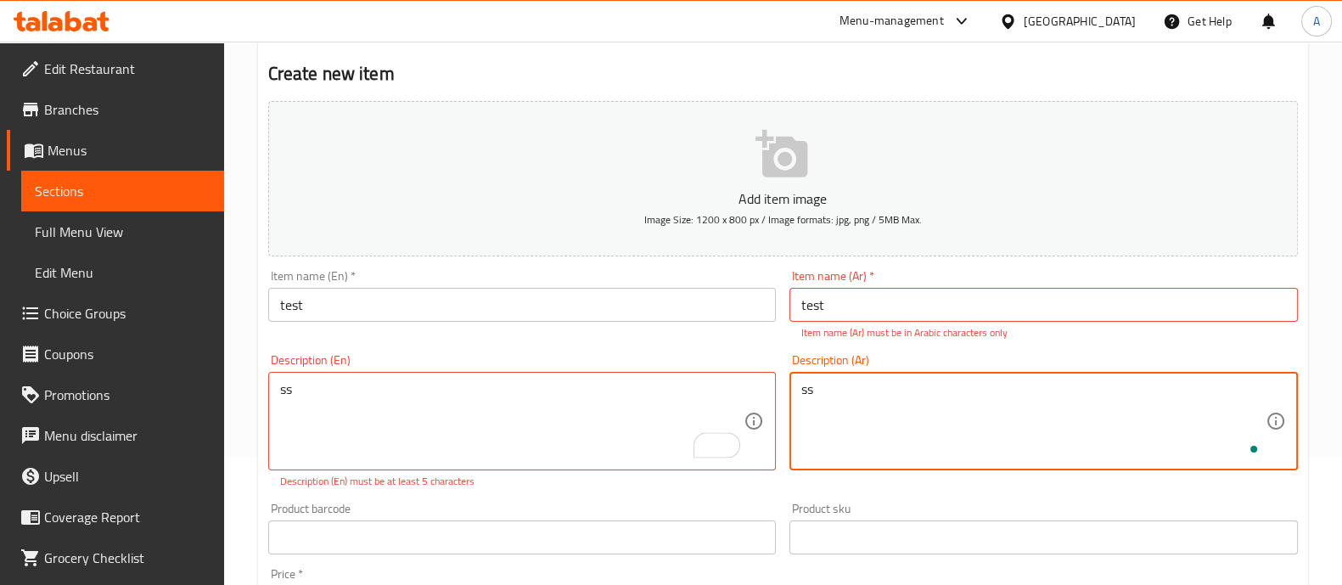
type textarea "ss"
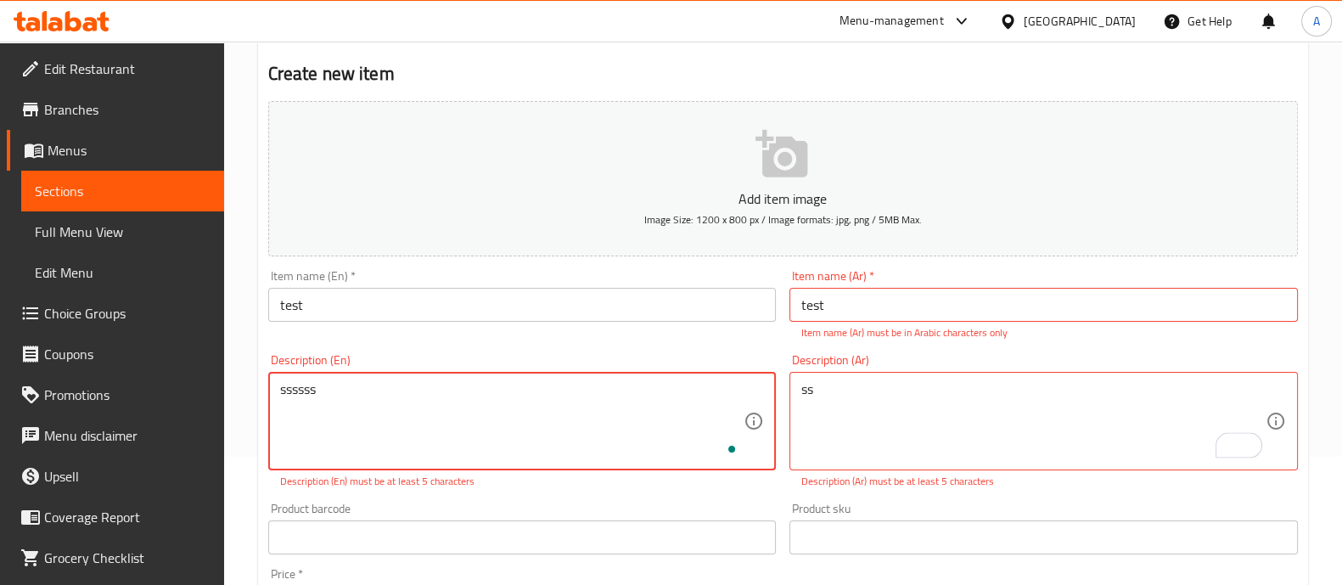
type textarea "ssssss"
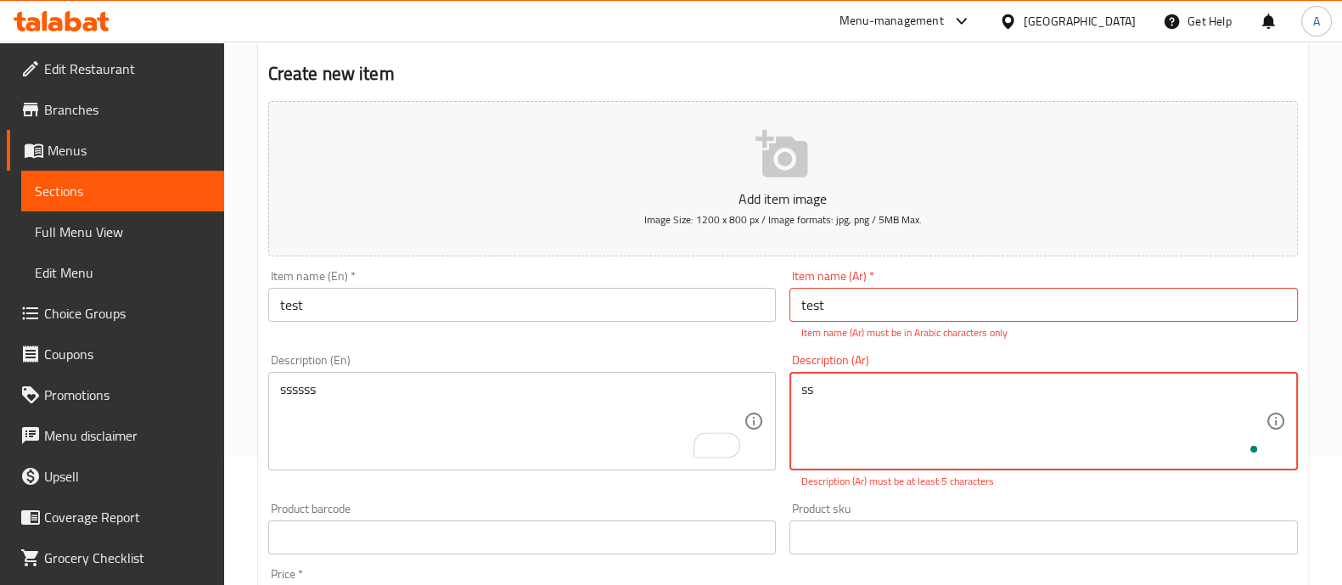
type textarea "s"
type textarea "سسسسسسس"
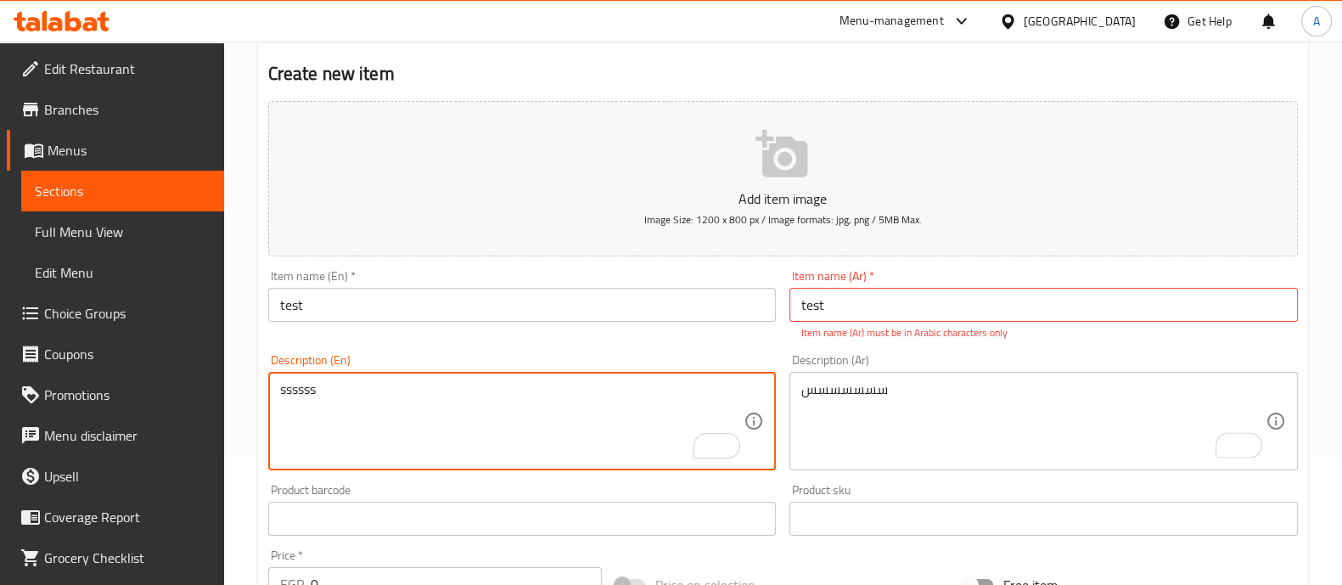
drag, startPoint x: 620, startPoint y: 402, endPoint x: 689, endPoint y: 503, distance: 122.2
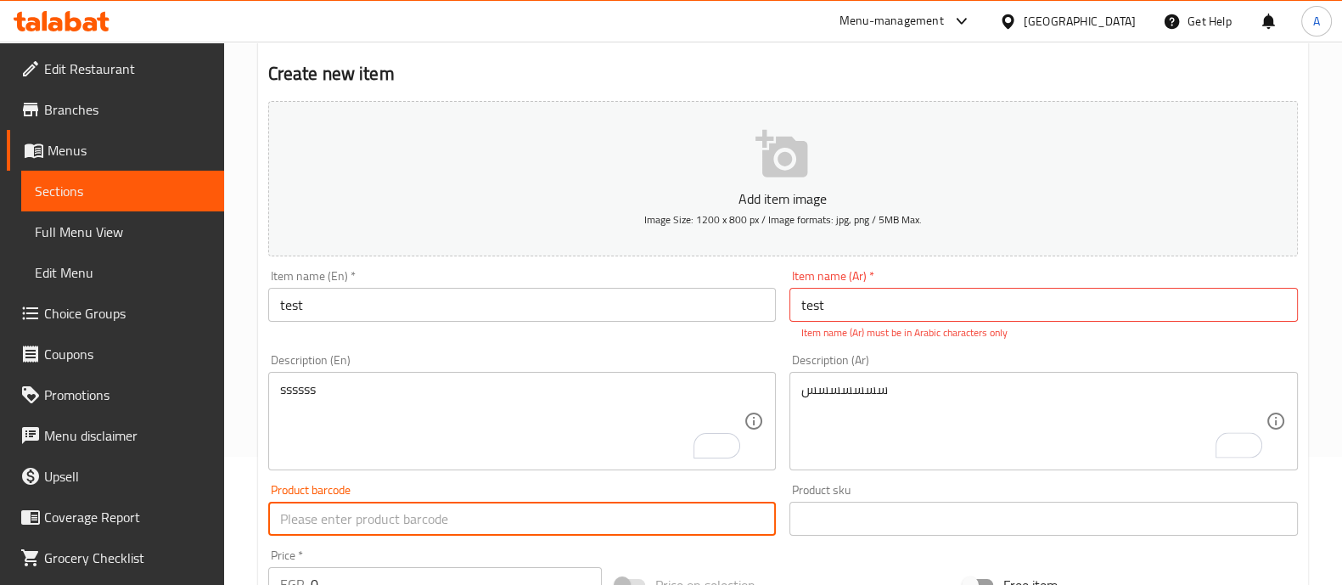
click at [689, 503] on input "text" at bounding box center [522, 519] width 509 height 34
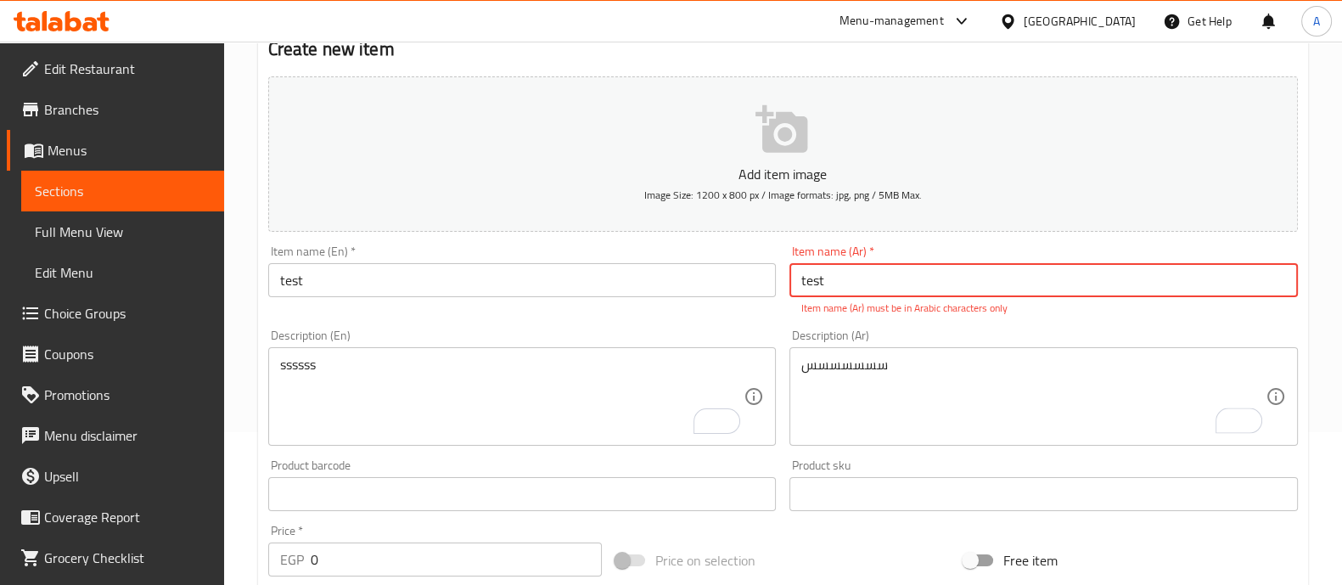
click at [904, 269] on input "test" at bounding box center [1044, 280] width 509 height 34
type input "ع"
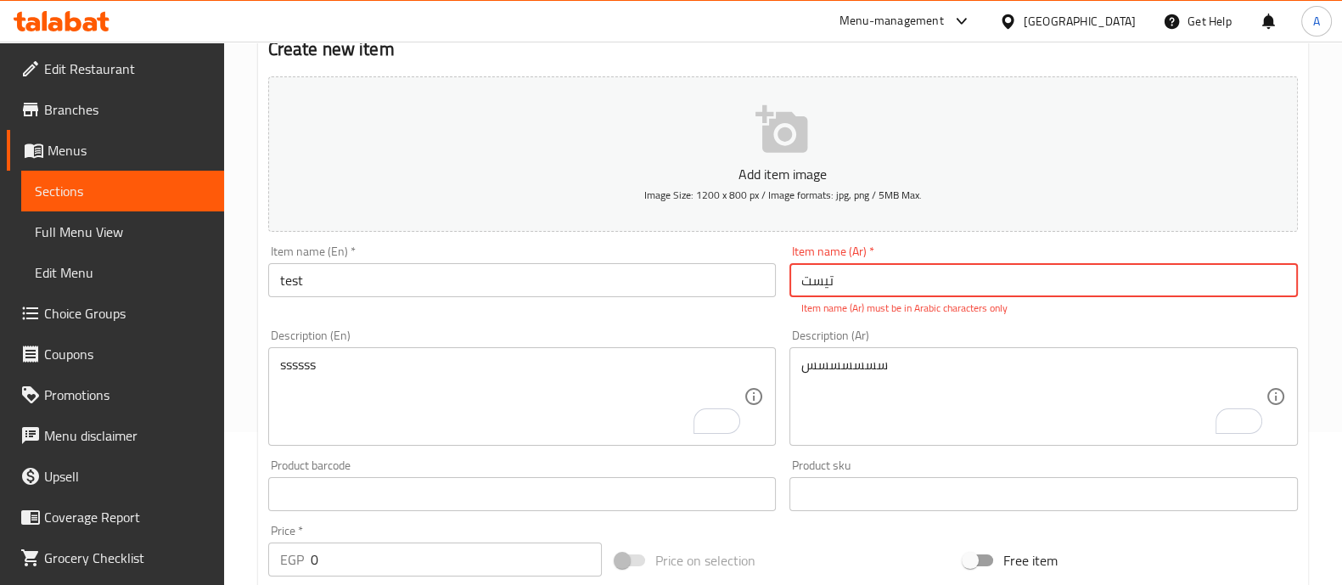
type input "تيست"
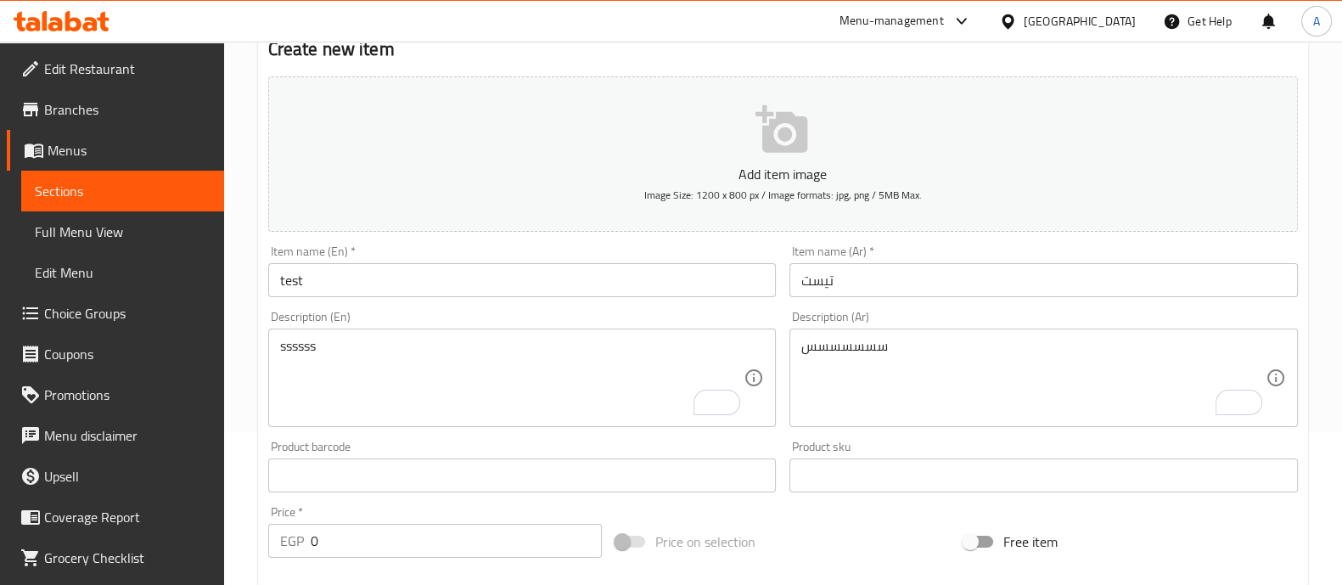
click at [1043, 345] on div "Description (Ar) سسسسسسس Description (Ar)" at bounding box center [1044, 369] width 509 height 116
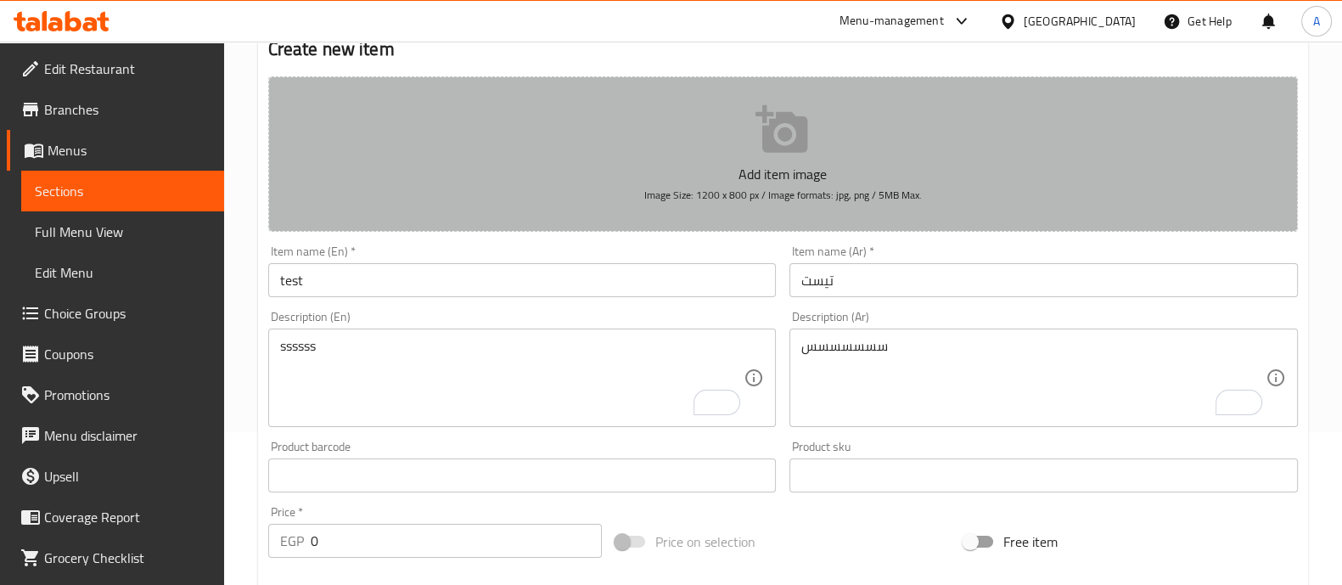
click at [783, 174] on p "Add item image" at bounding box center [783, 174] width 977 height 20
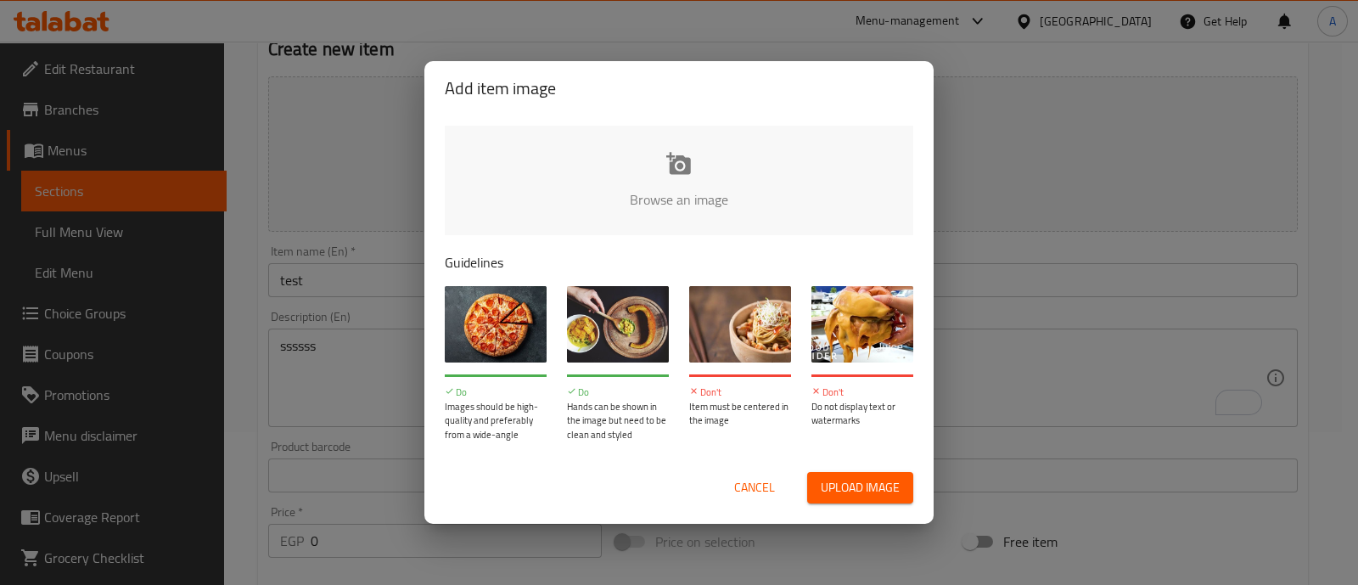
click at [641, 183] on input "file" at bounding box center [1253, 205] width 1616 height 159
type input "C:\fakepath\Gemini_Generated_Image_bn4doabn4doabn4d.png"
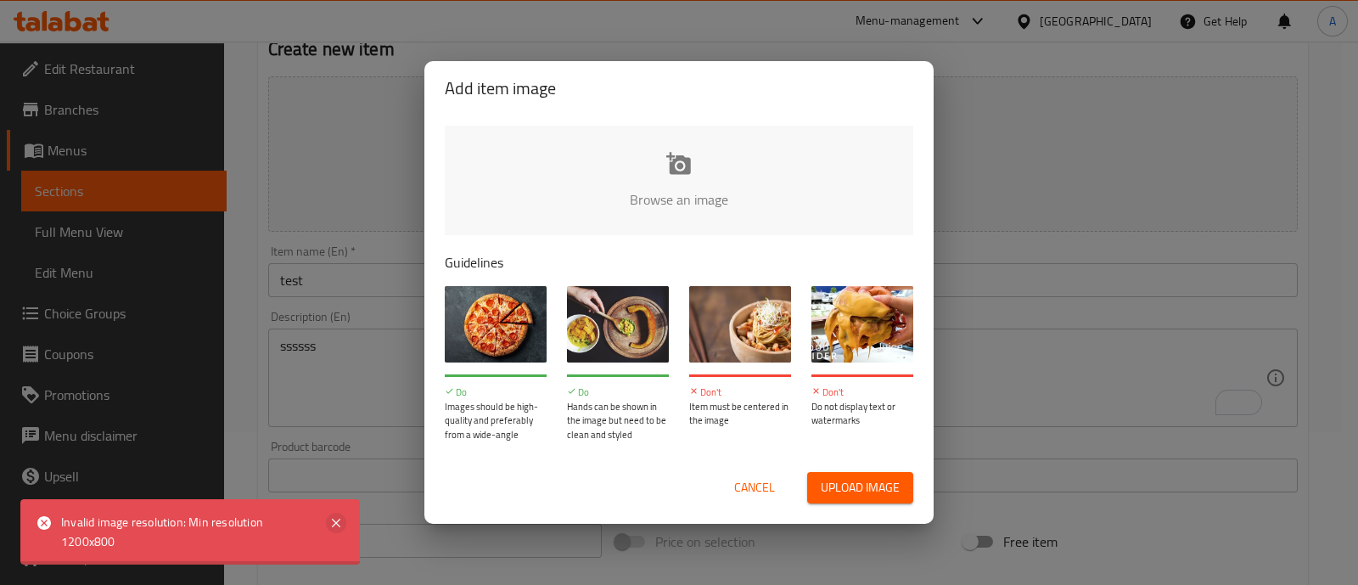
click at [335, 520] on icon at bounding box center [336, 523] width 20 height 20
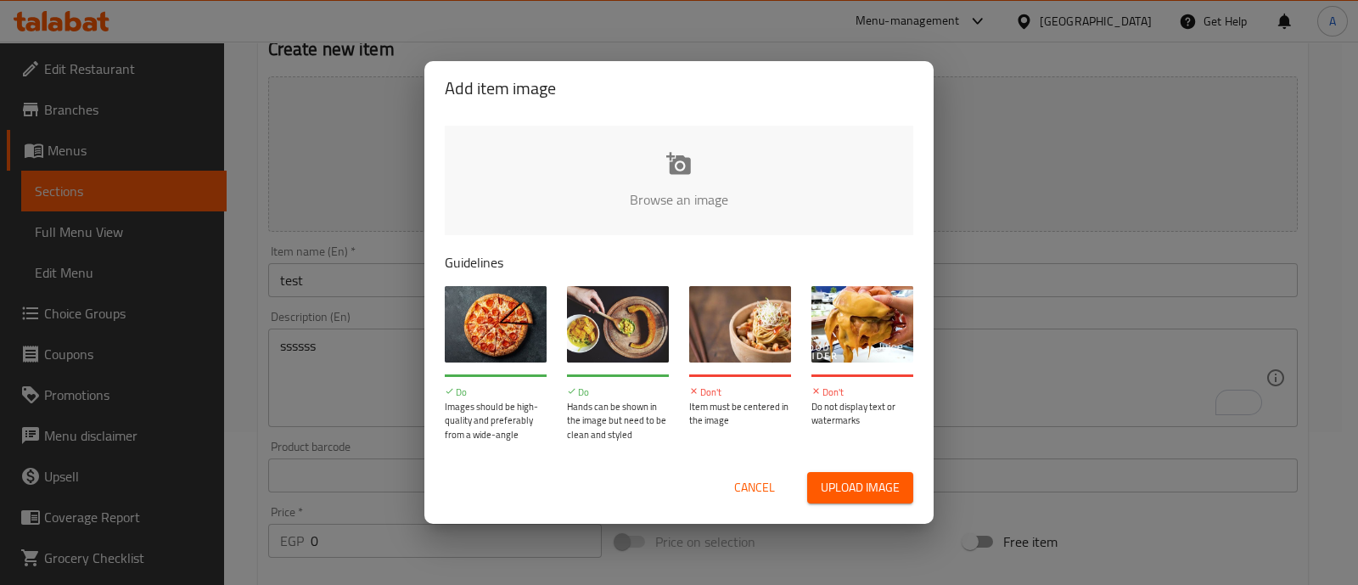
click at [682, 171] on input "file" at bounding box center [1253, 205] width 1616 height 159
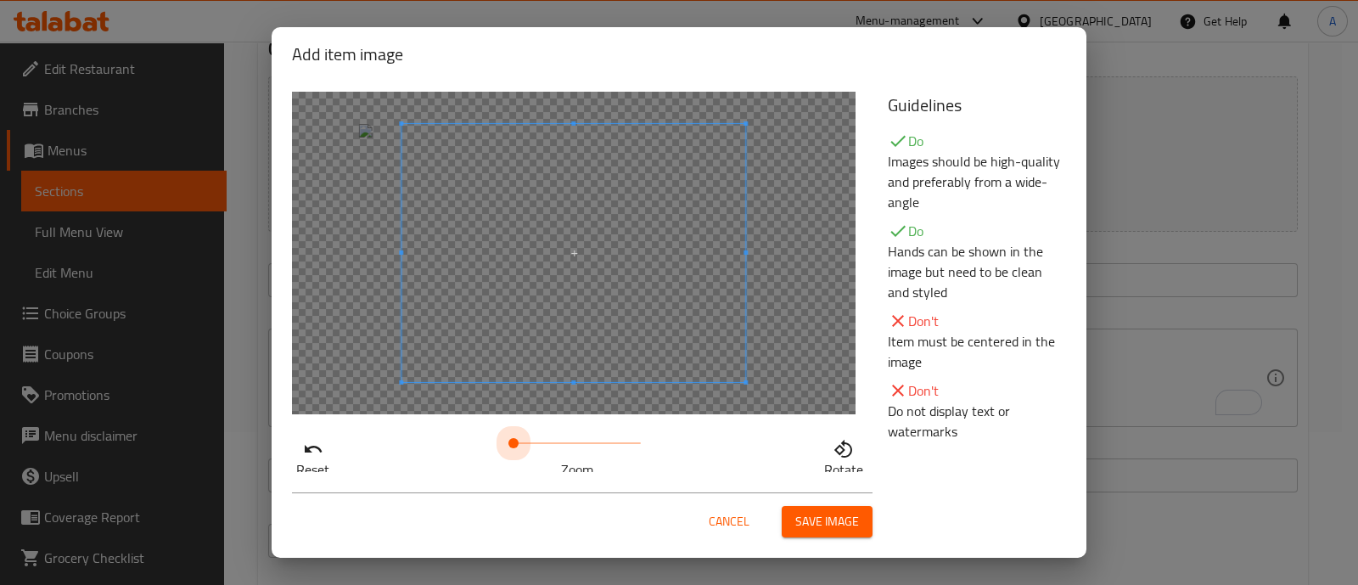
drag, startPoint x: 520, startPoint y: 447, endPoint x: 445, endPoint y: 453, distance: 75.8
click at [445, 453] on div "Reset Zoom Rotate" at bounding box center [580, 455] width 576 height 48
click at [666, 302] on span at bounding box center [572, 253] width 344 height 258
click at [841, 532] on span "Save image" at bounding box center [827, 521] width 64 height 21
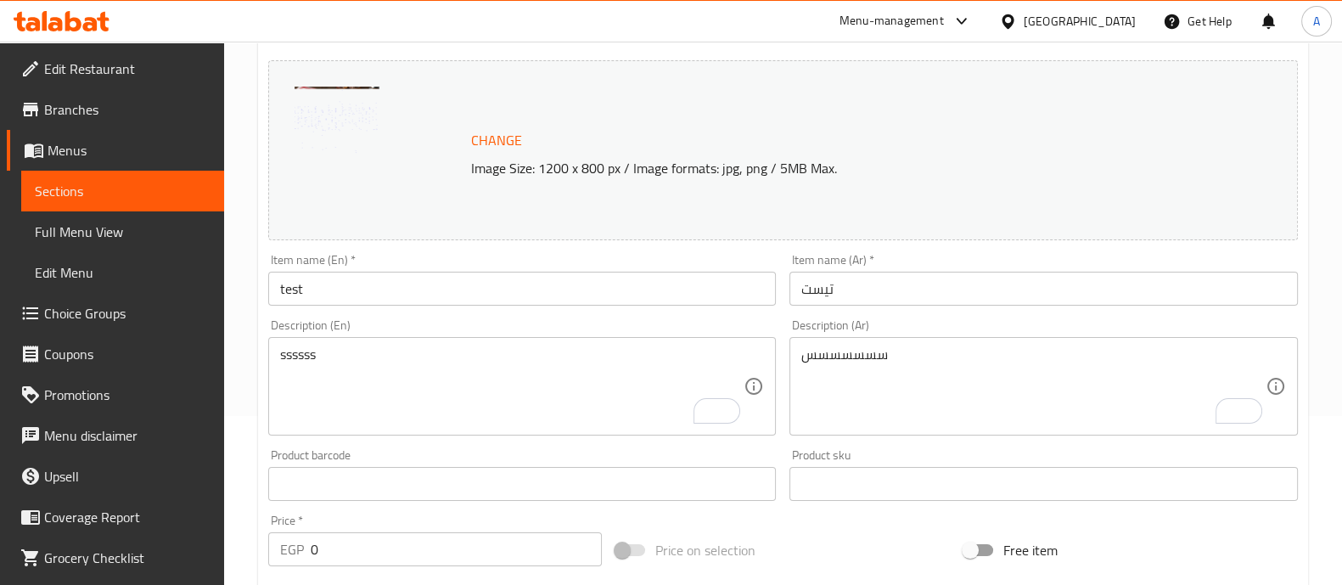
scroll to position [171, 0]
click at [480, 146] on span "Change" at bounding box center [496, 138] width 51 height 25
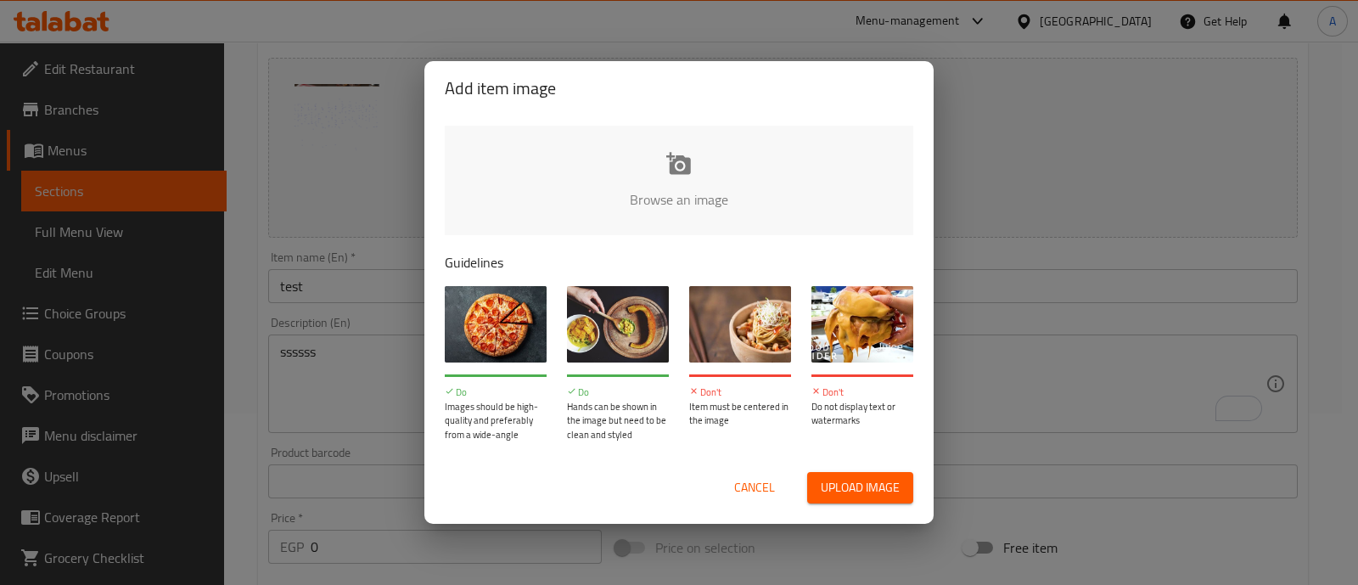
click at [705, 187] on input "file" at bounding box center [1253, 205] width 1616 height 159
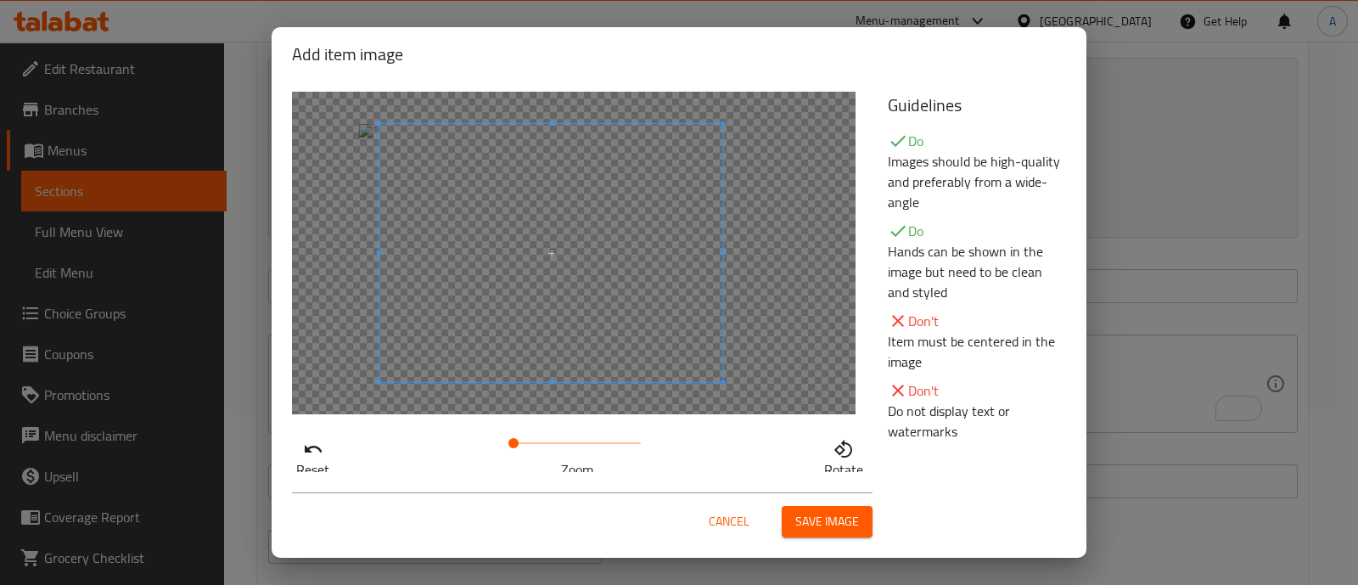
click at [577, 330] on span at bounding box center [551, 253] width 344 height 258
click at [823, 520] on span "Save image" at bounding box center [827, 521] width 64 height 21
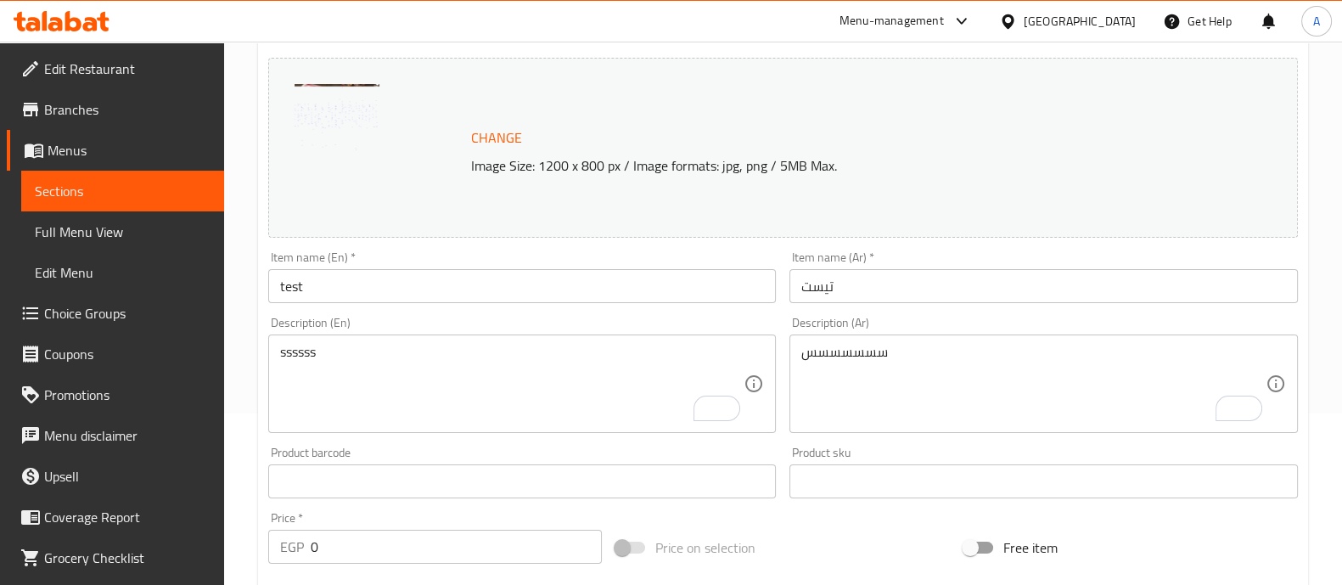
scroll to position [624, 0]
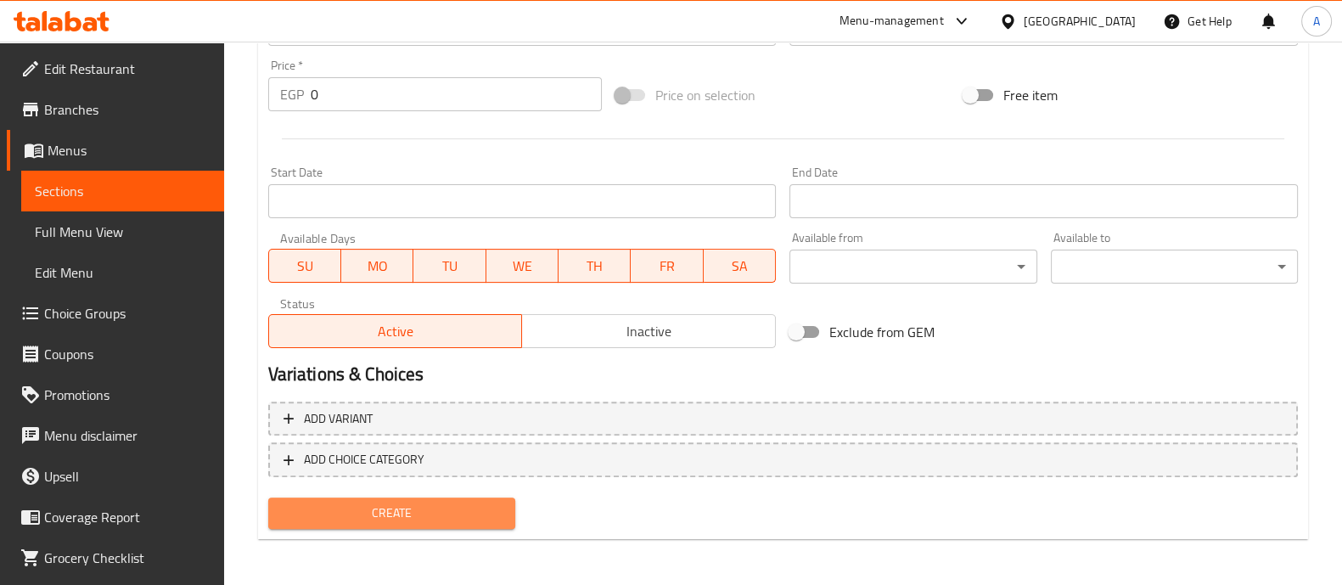
click at [386, 509] on span "Create" at bounding box center [392, 513] width 220 height 21
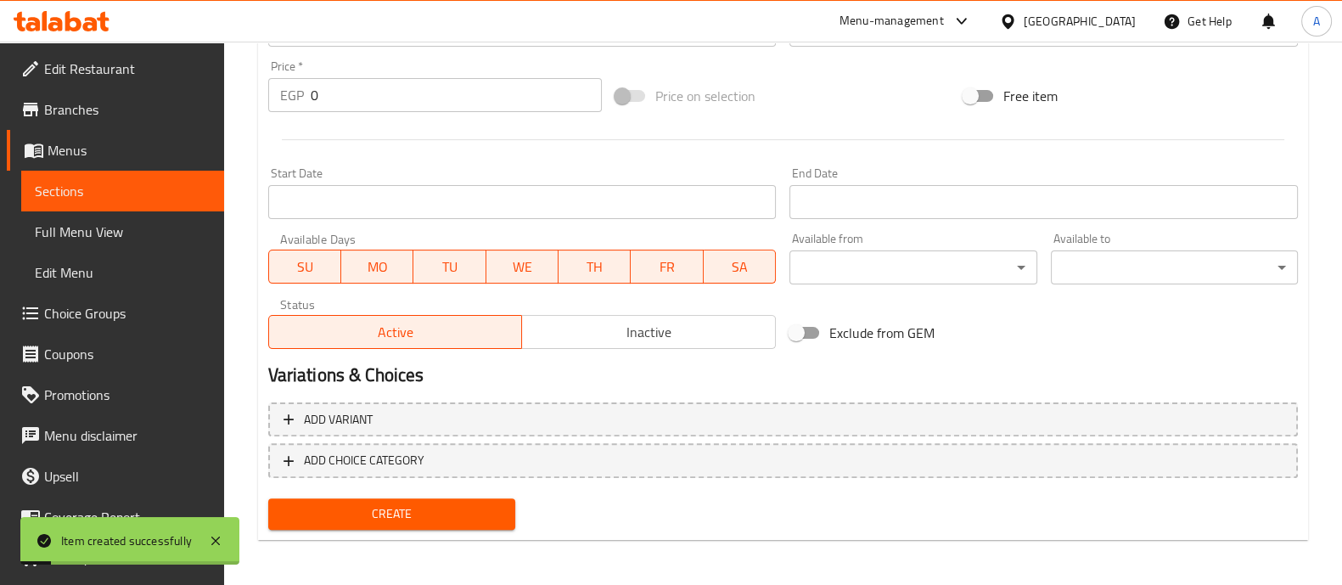
scroll to position [0, 0]
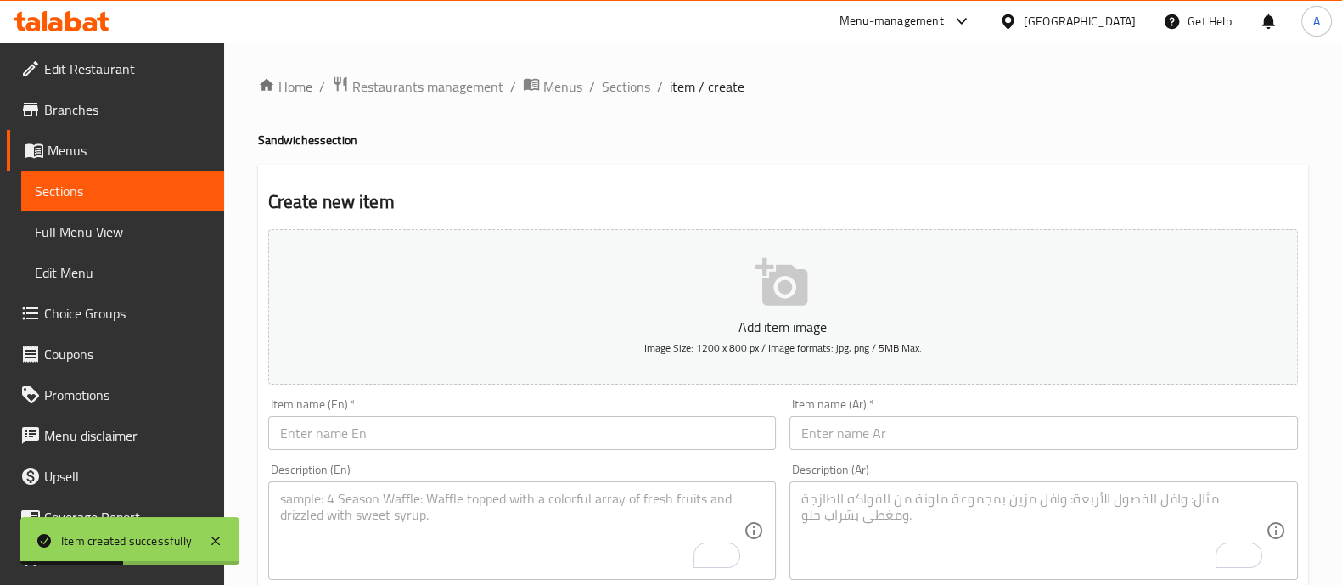
click at [624, 87] on span "Sections" at bounding box center [626, 86] width 48 height 20
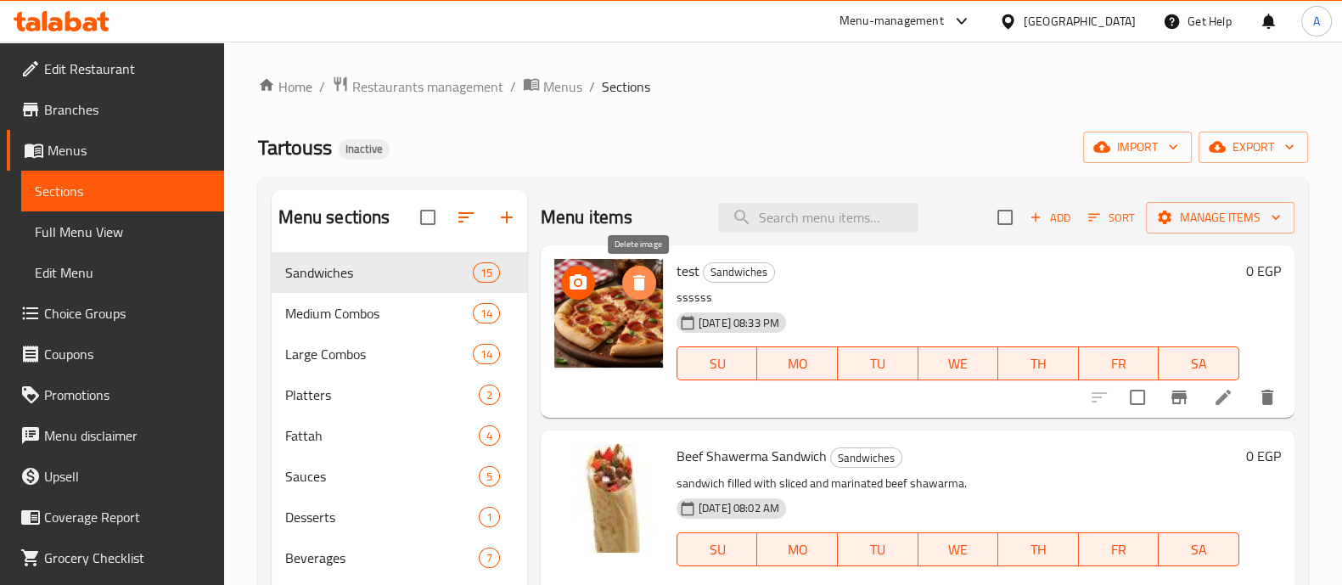
click at [638, 282] on icon "delete image" at bounding box center [639, 282] width 12 height 15
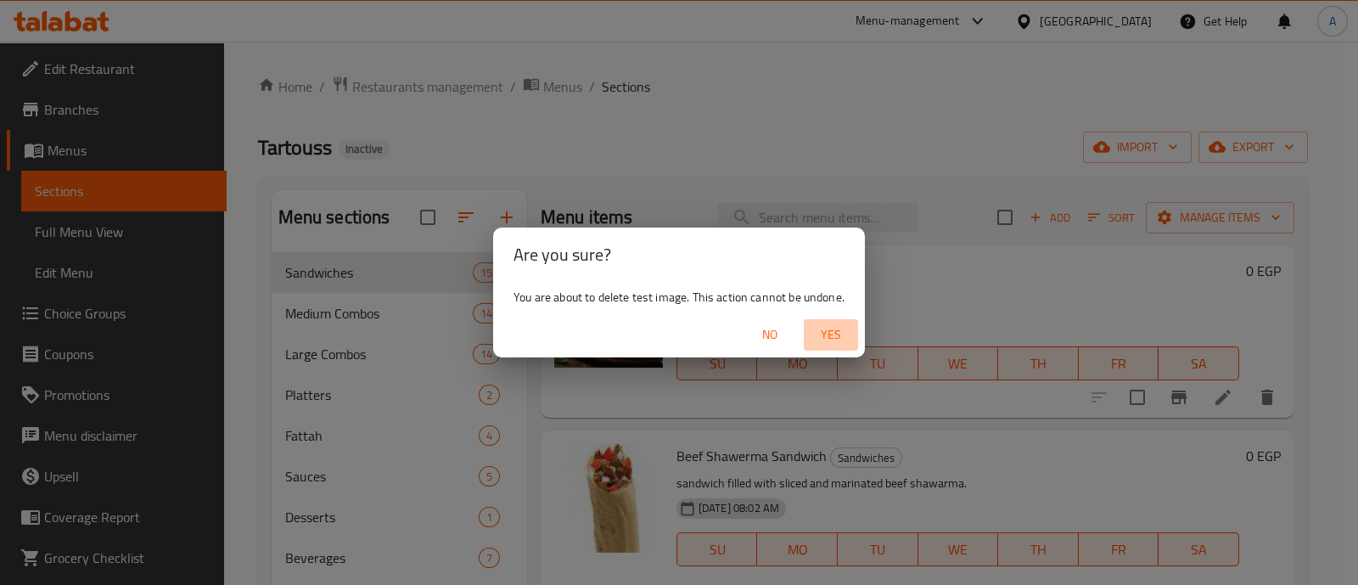
click at [836, 336] on span "Yes" at bounding box center [831, 334] width 41 height 21
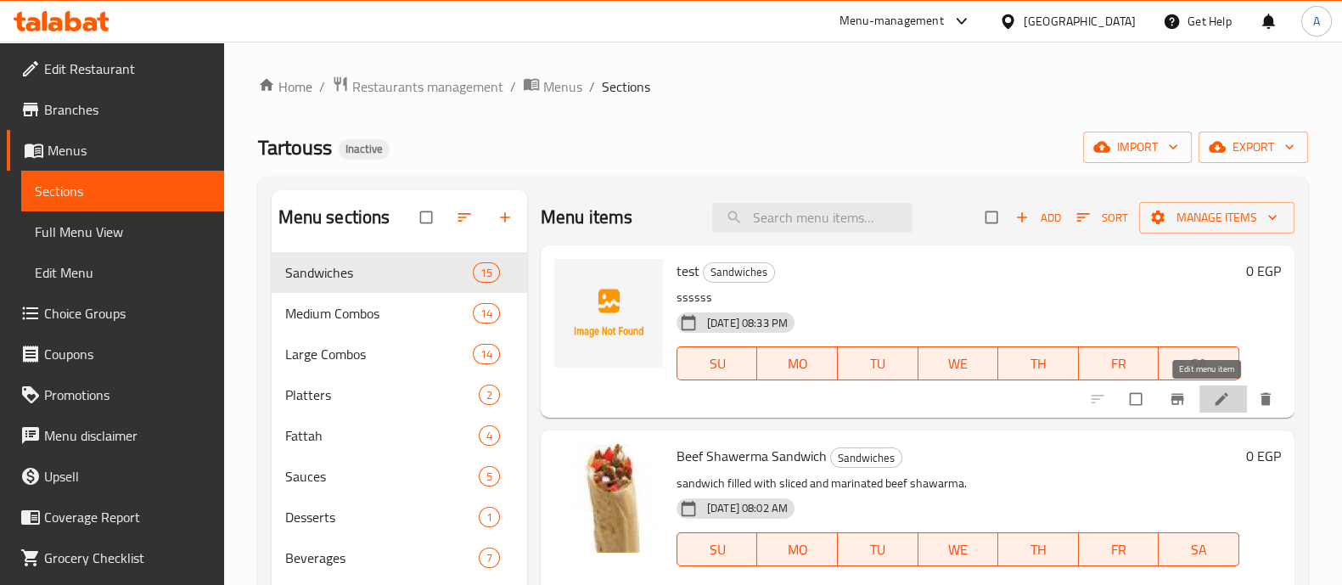
click at [1215, 398] on icon at bounding box center [1221, 399] width 13 height 13
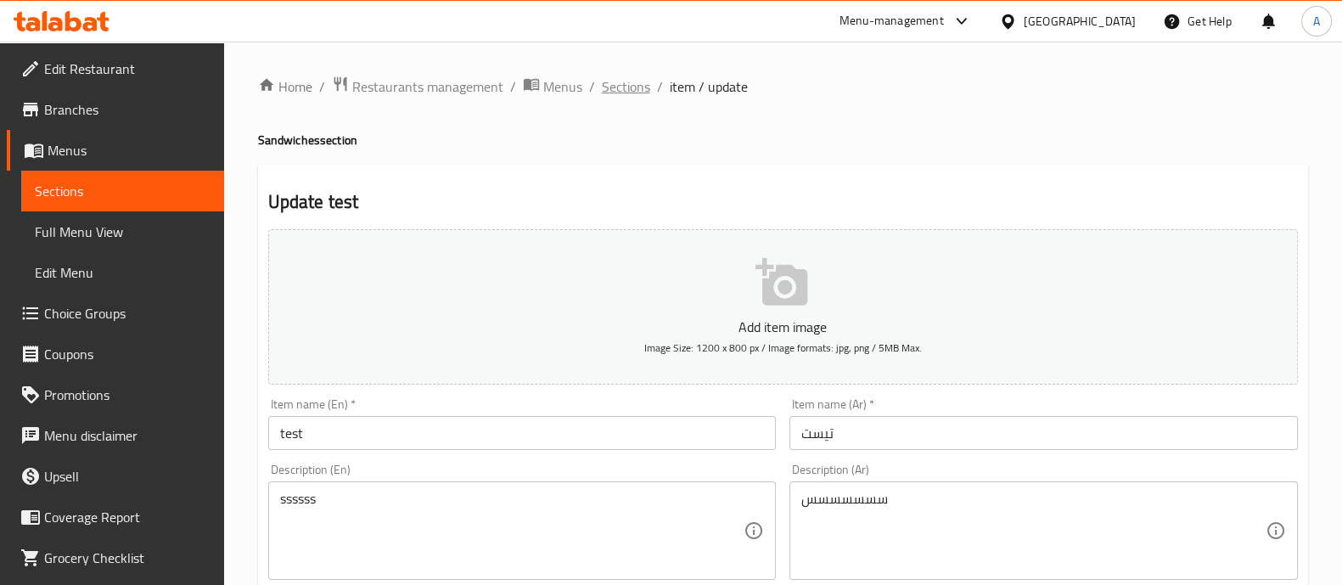
click at [635, 87] on span "Sections" at bounding box center [626, 86] width 48 height 20
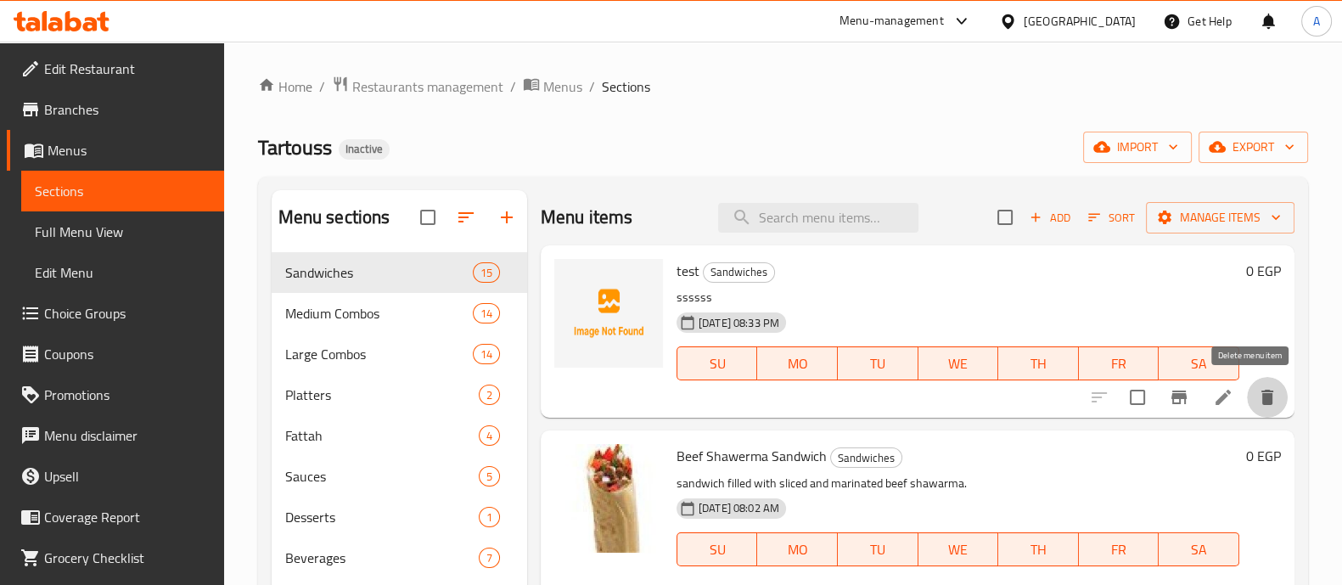
click at [1257, 389] on icon "delete" at bounding box center [1267, 397] width 20 height 20
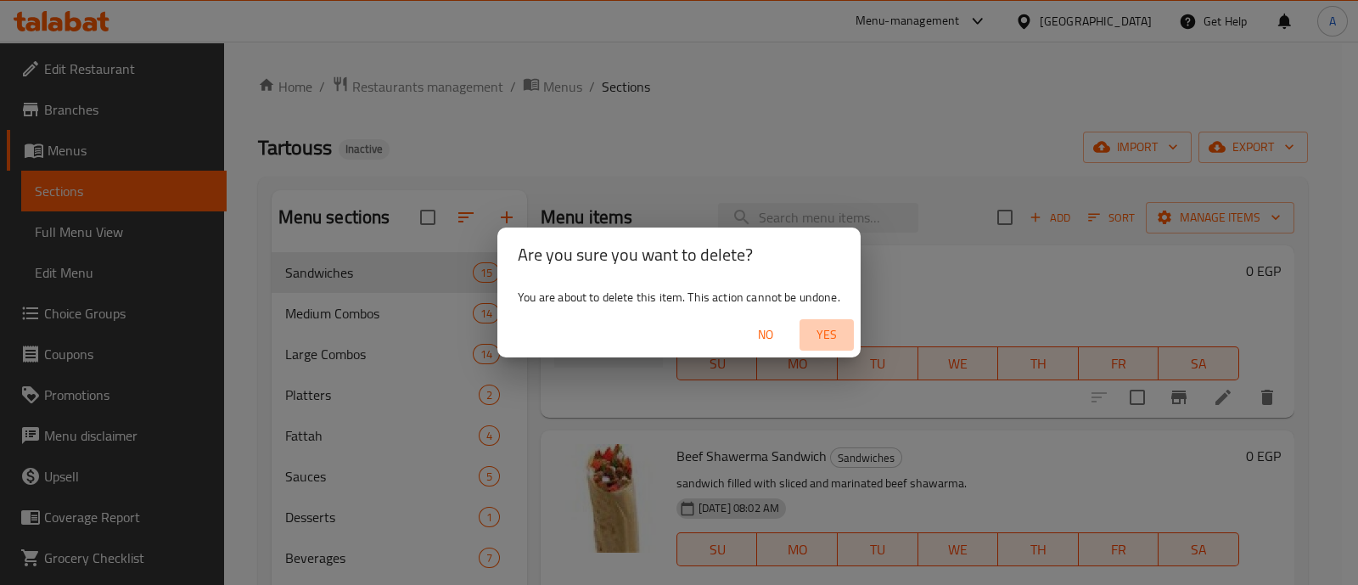
click at [833, 333] on span "Yes" at bounding box center [827, 334] width 41 height 21
